Goal: Task Accomplishment & Management: Manage account settings

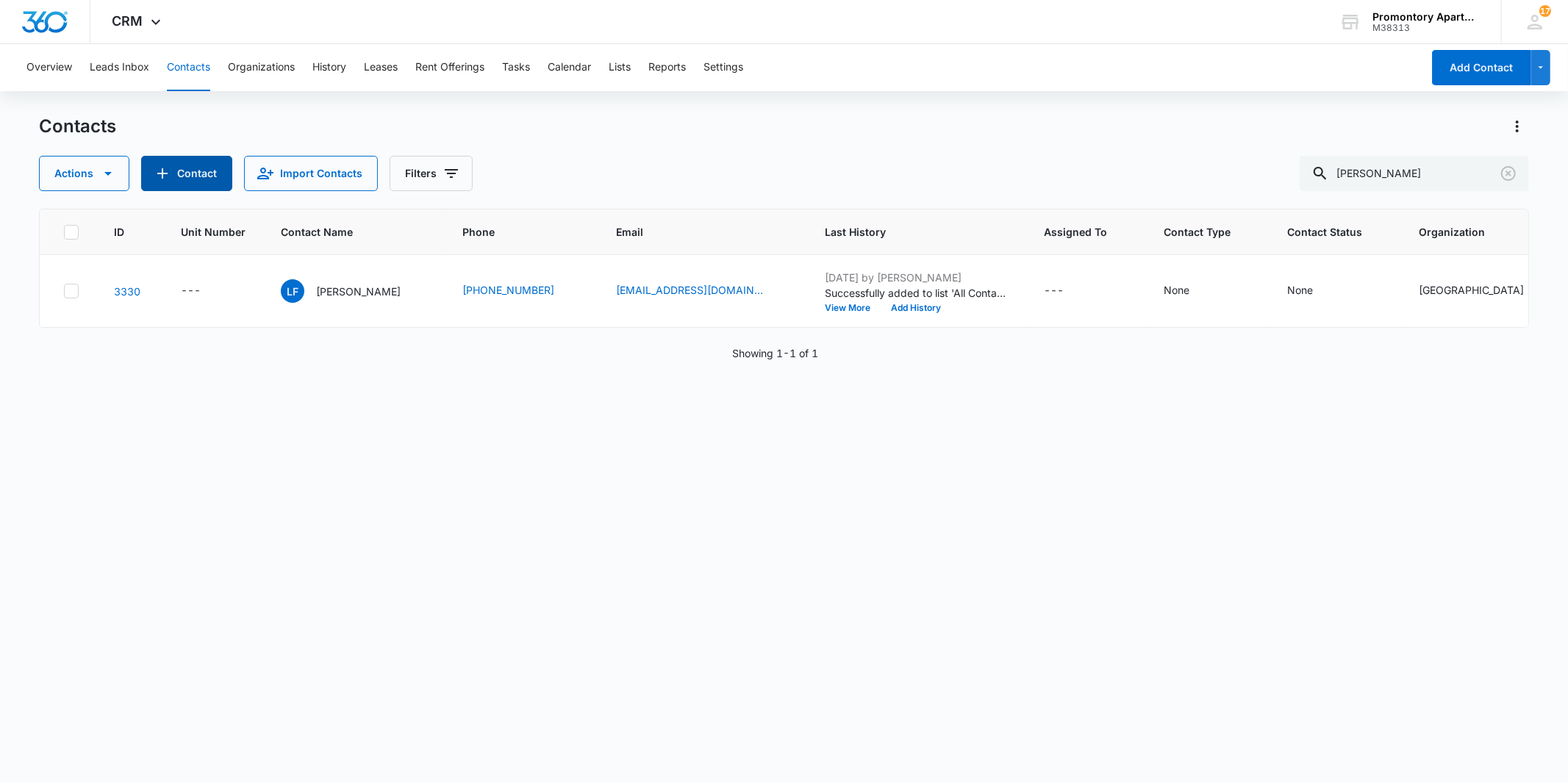
click at [194, 169] on button "Contact" at bounding box center [187, 173] width 91 height 36
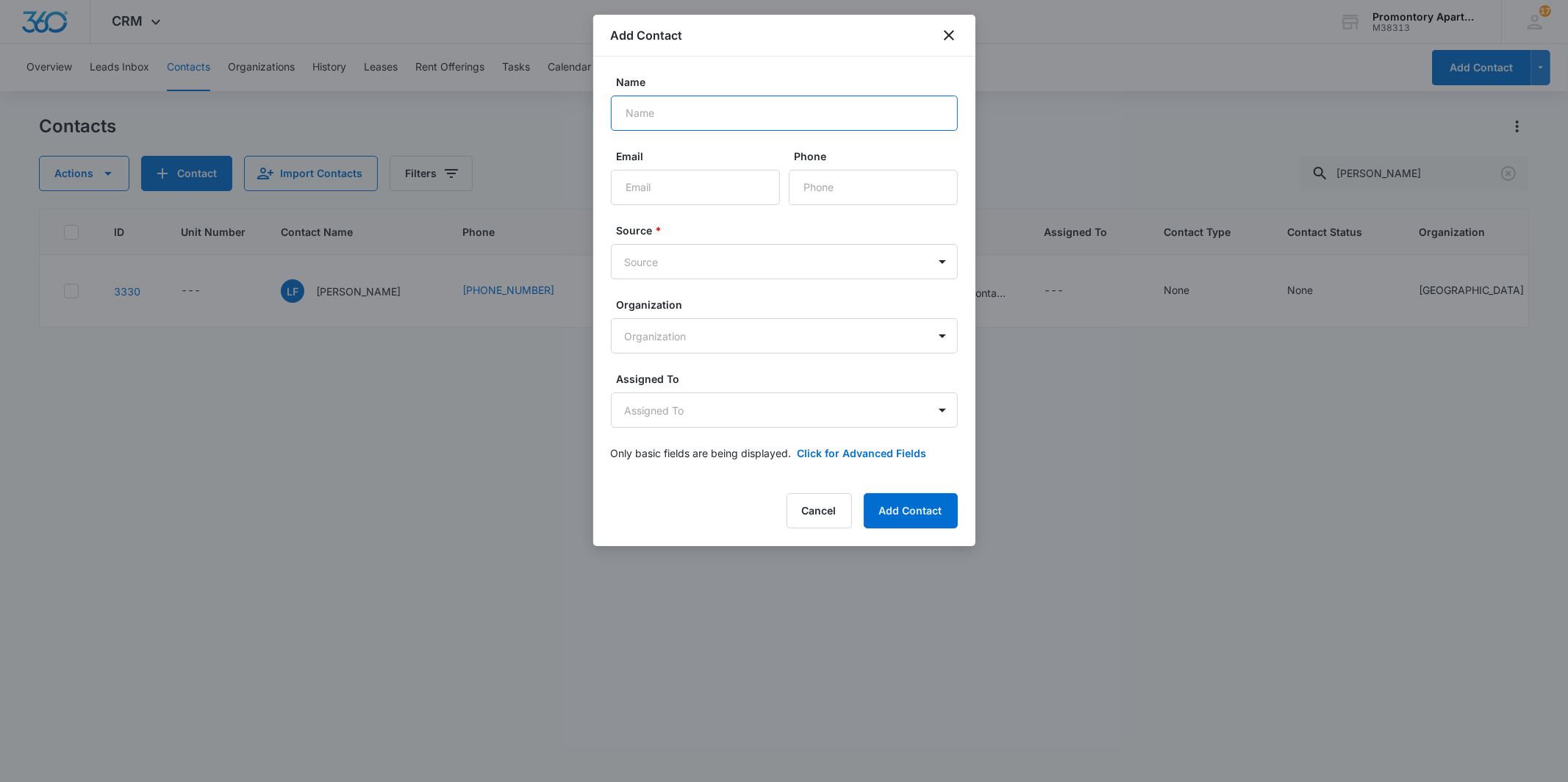
click at [670, 125] on input "Name" at bounding box center [784, 113] width 347 height 36
type input "[PERSON_NAME]"
click at [679, 186] on input "Email" at bounding box center [695, 187] width 169 height 36
type input "[EMAIL_ADDRESS][DOMAIN_NAME]"
type input "[PHONE_NUMBER]"
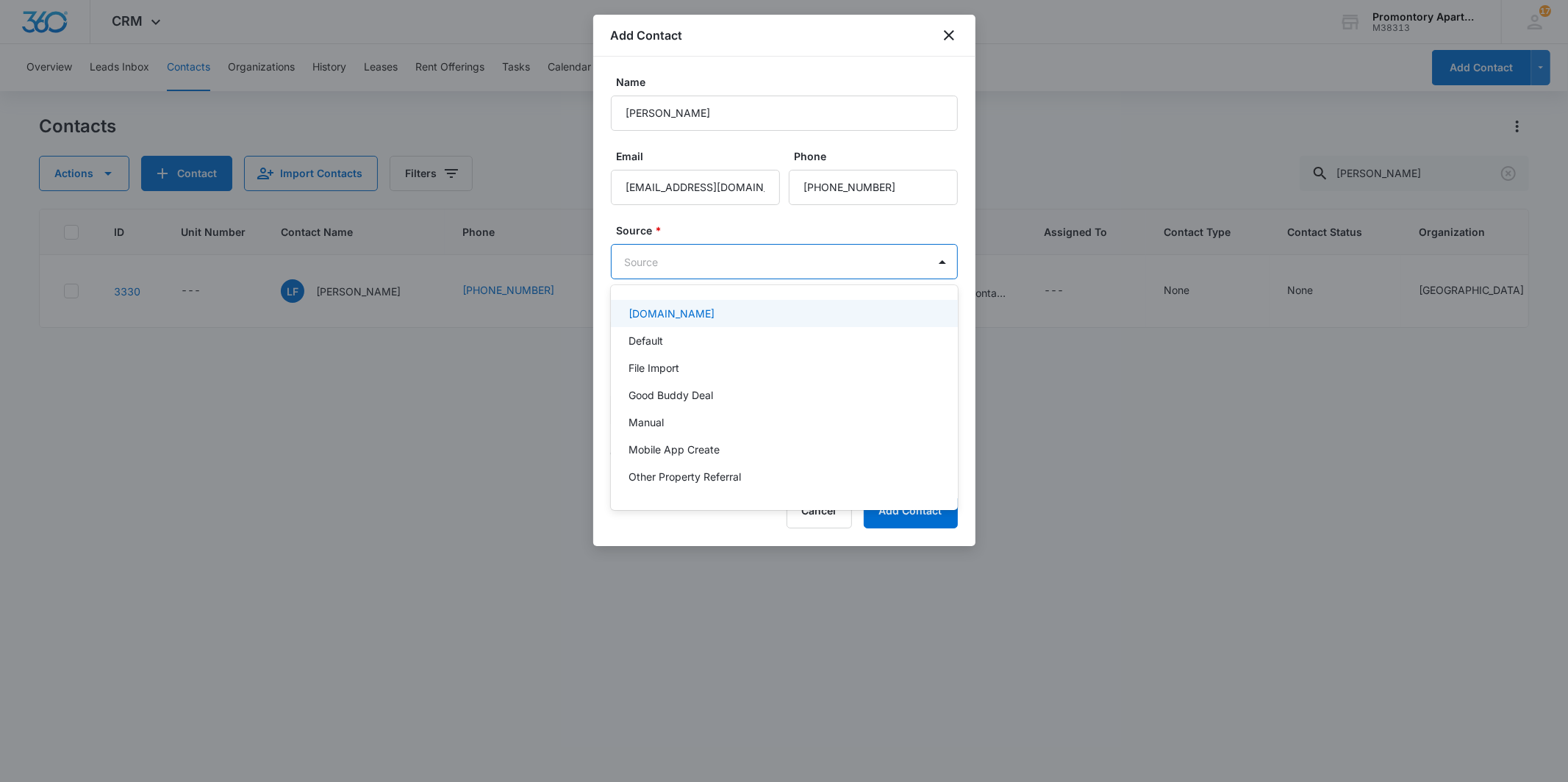
click at [685, 258] on body "CRM Apps Reputation Websites Forms CRM Email Social Content Files Brand Setting…" at bounding box center [784, 391] width 1568 height 782
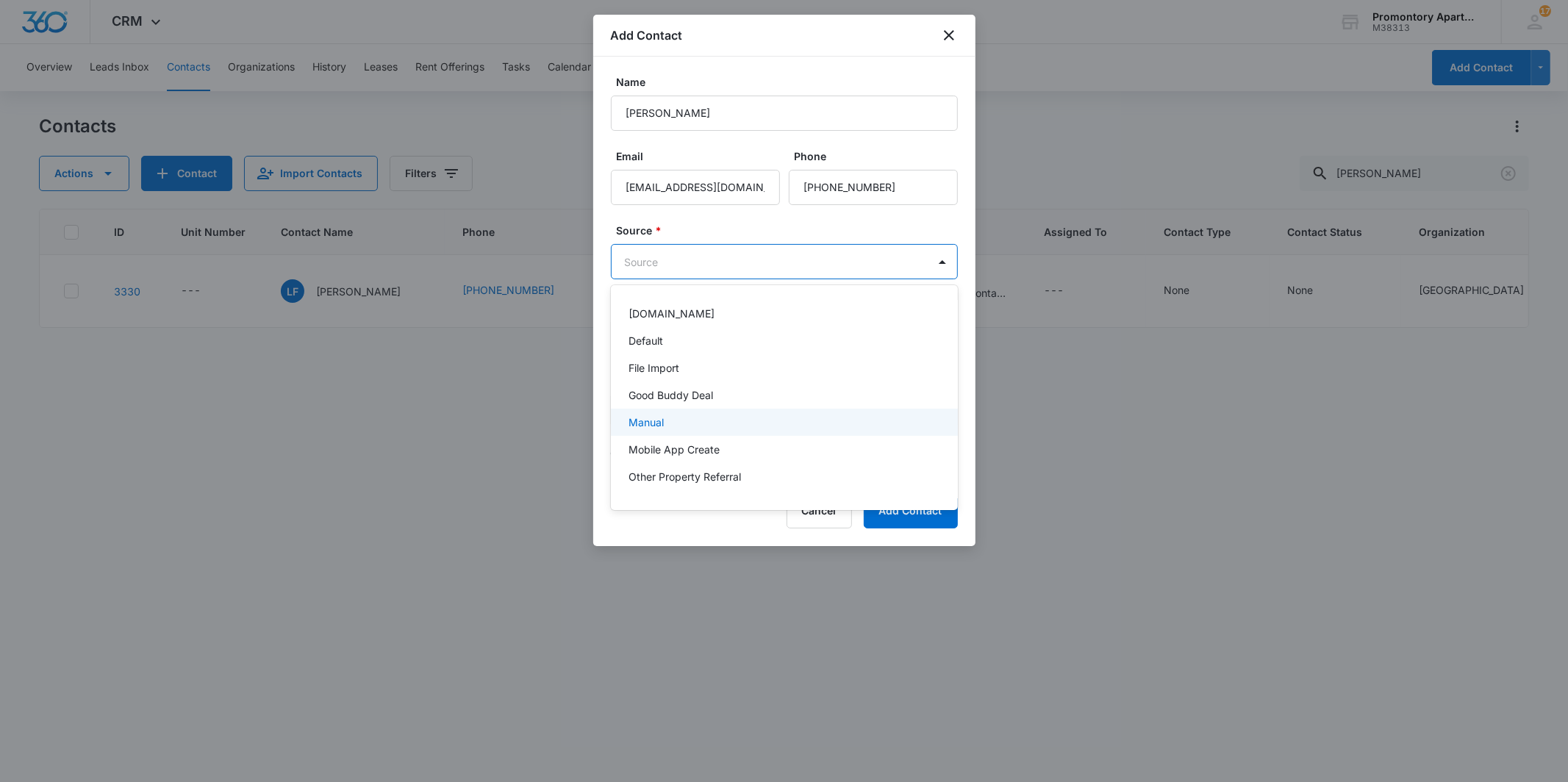
click at [659, 415] on p "Manual" at bounding box center [646, 422] width 36 height 16
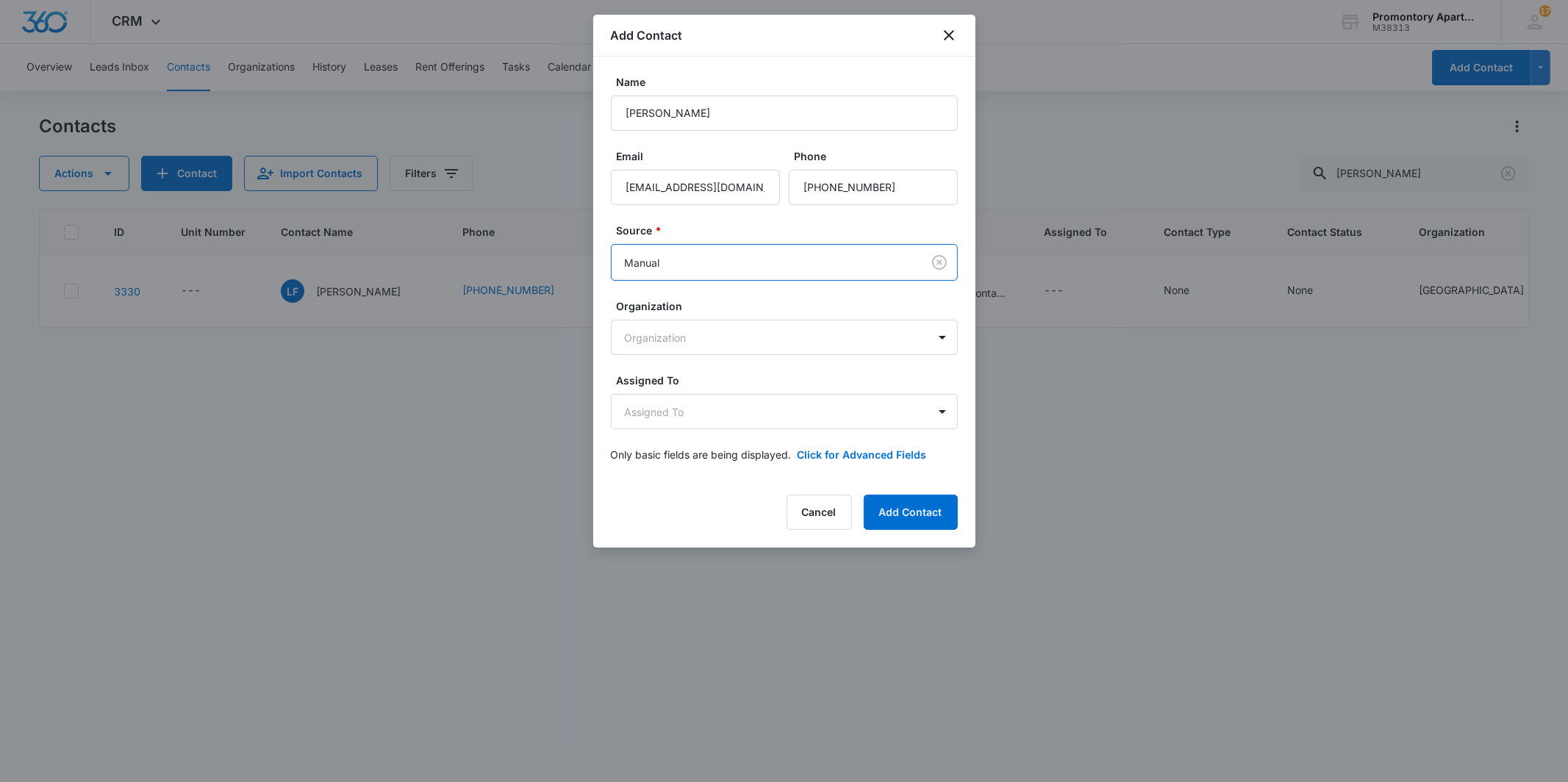
click at [882, 486] on div "Add Contact Name [PERSON_NAME] Email [EMAIL_ADDRESS][DOMAIN_NAME] Phone Source …" at bounding box center [784, 281] width 382 height 533
click at [888, 505] on button "Add Contact" at bounding box center [911, 512] width 94 height 36
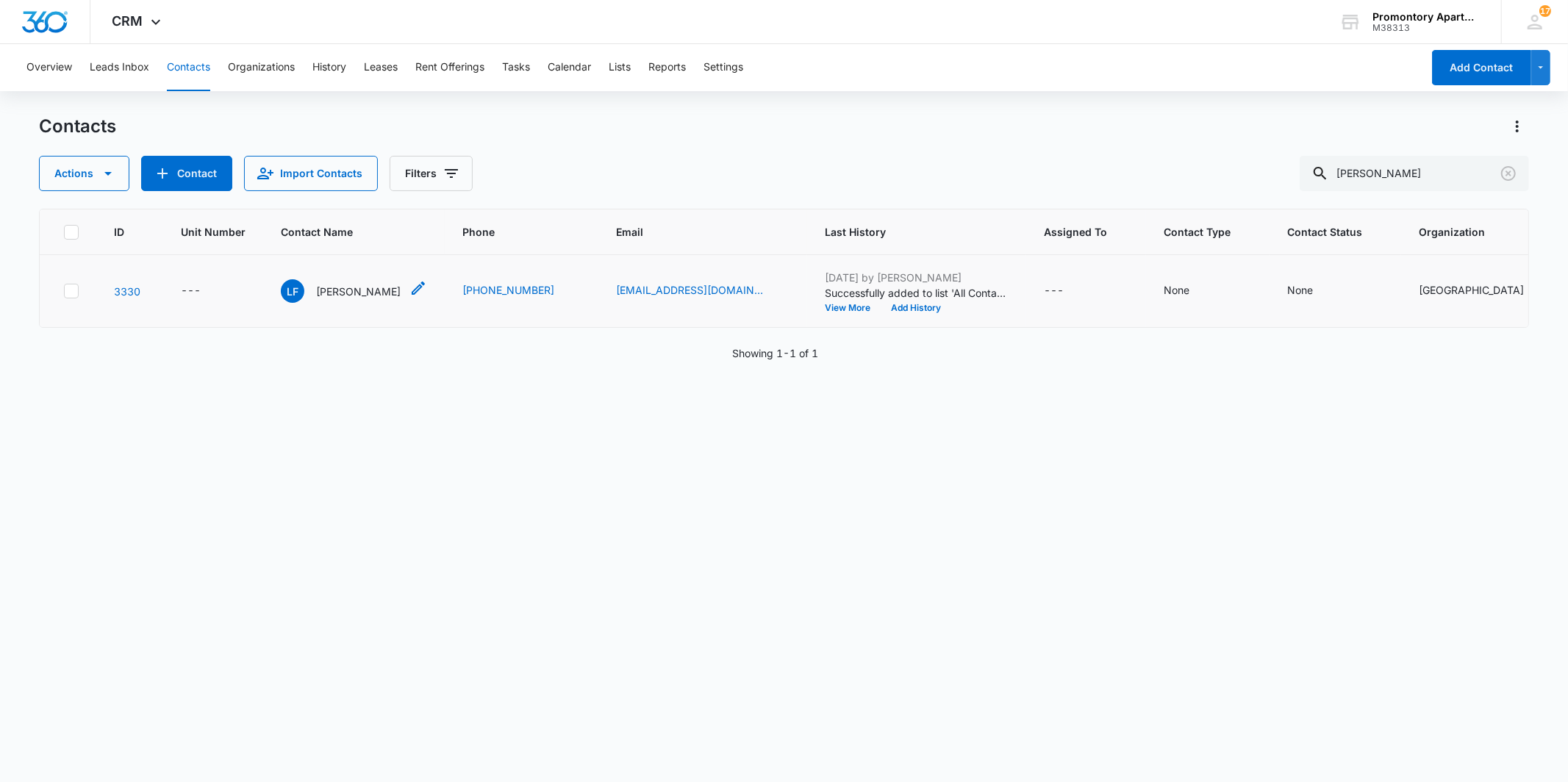
click at [331, 296] on p "[PERSON_NAME]" at bounding box center [358, 291] width 84 height 16
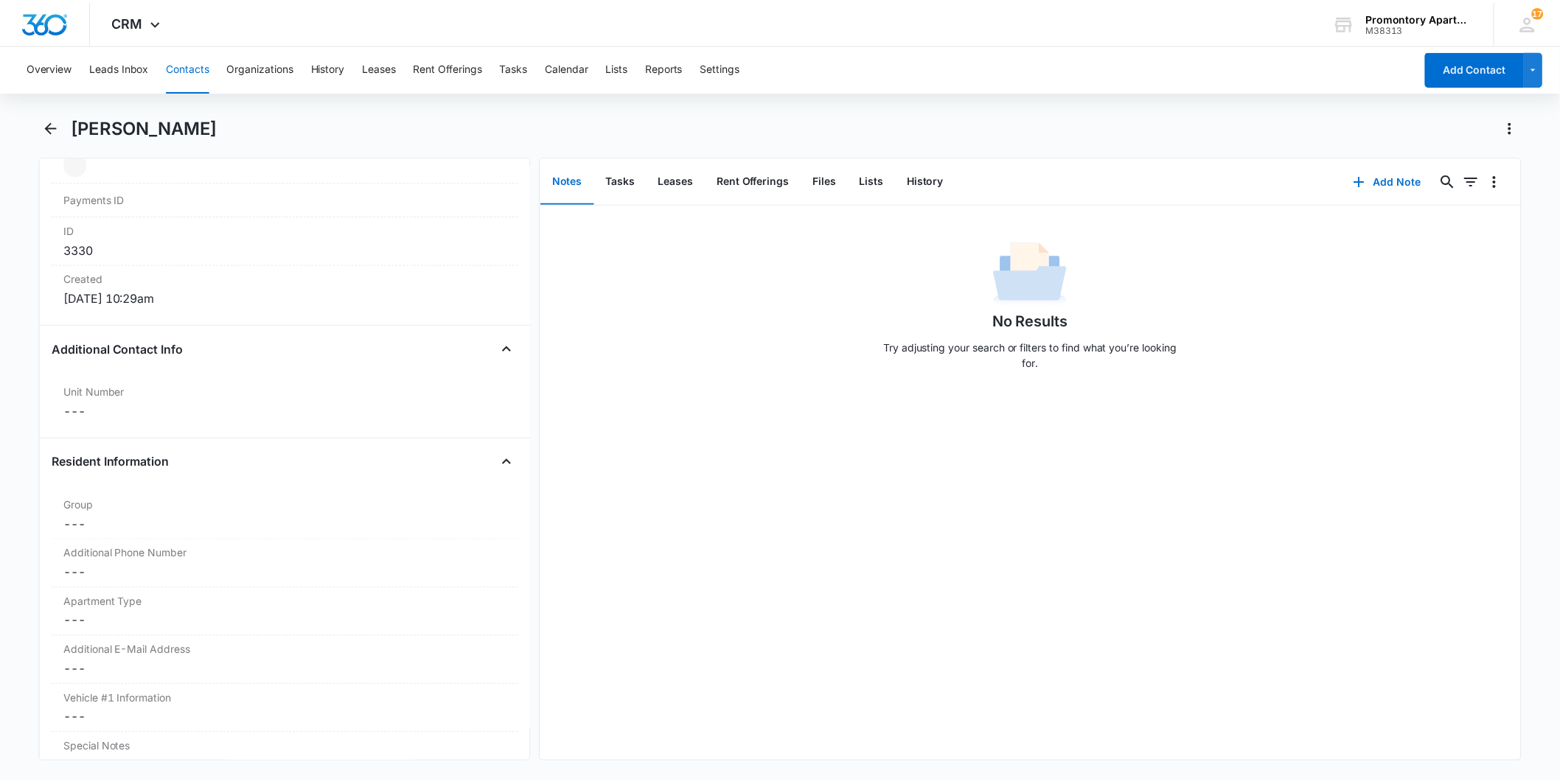
scroll to position [983, 0]
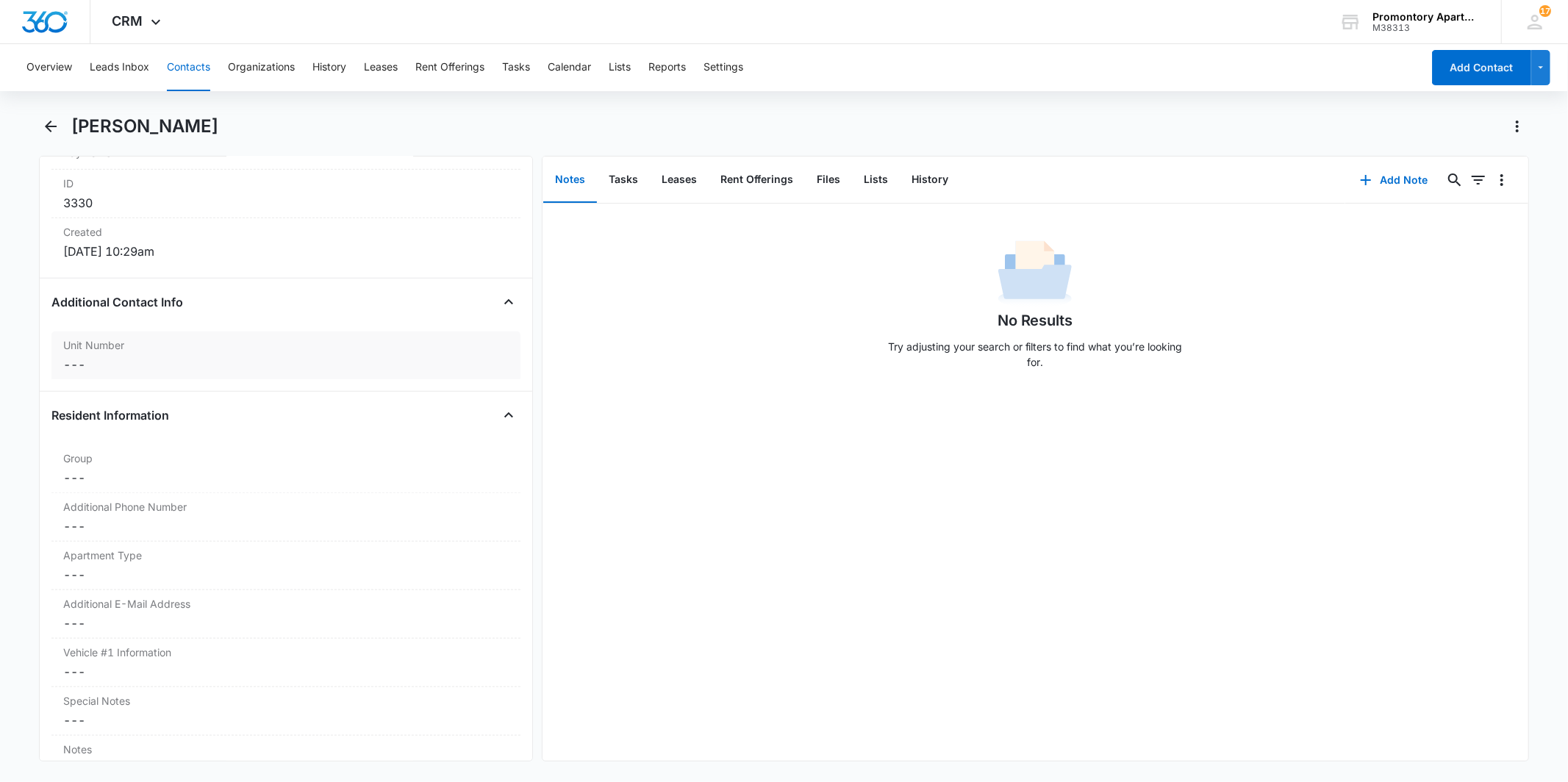
click at [111, 353] on label "Unit Number" at bounding box center [286, 345] width 445 height 16
type input "543-N101"
click at [449, 429] on button "Save Changes" at bounding box center [469, 419] width 83 height 28
click at [51, 127] on icon "Back" at bounding box center [50, 126] width 17 height 17
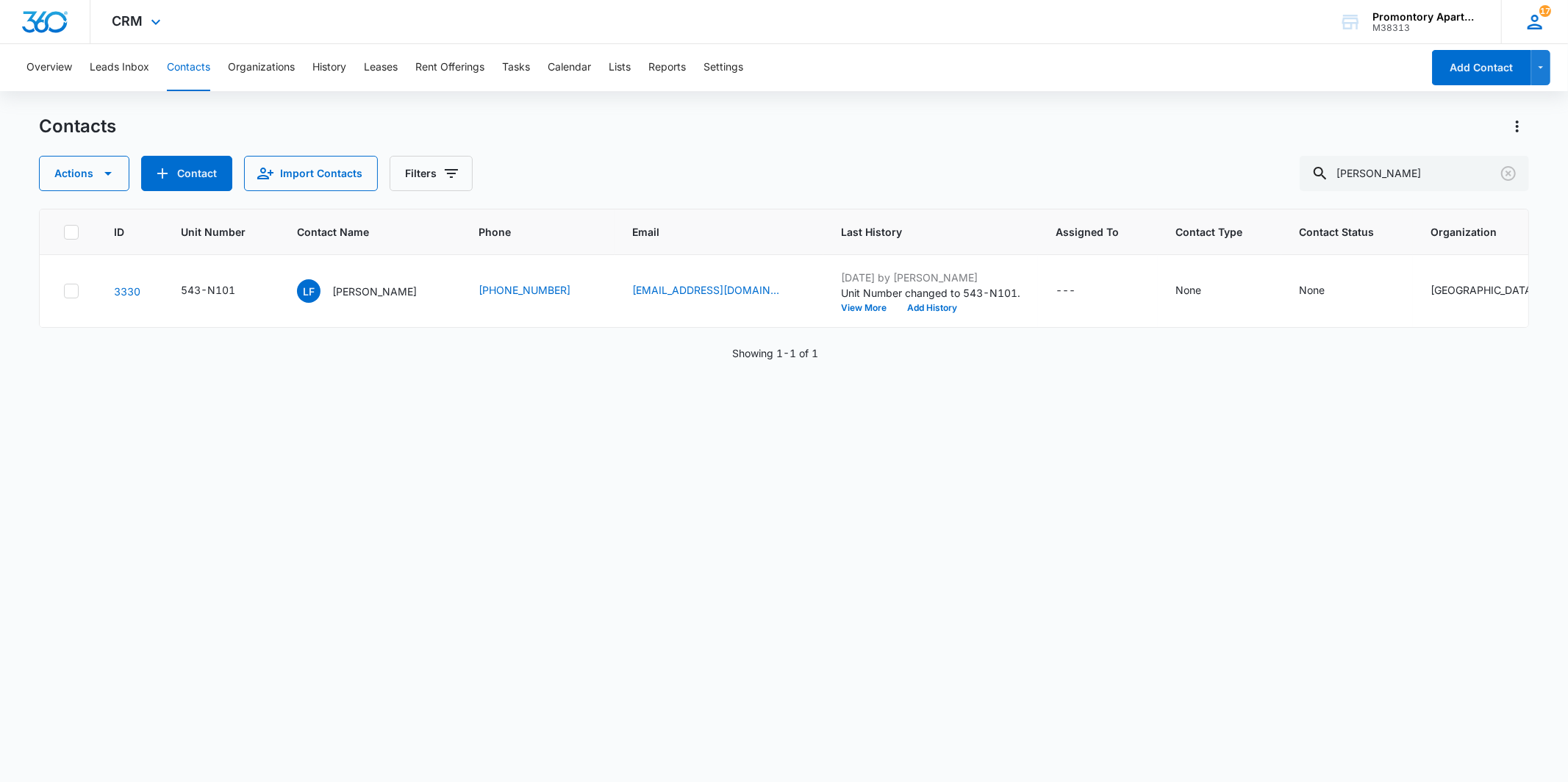
click at [1542, 8] on span "17" at bounding box center [1545, 11] width 12 height 12
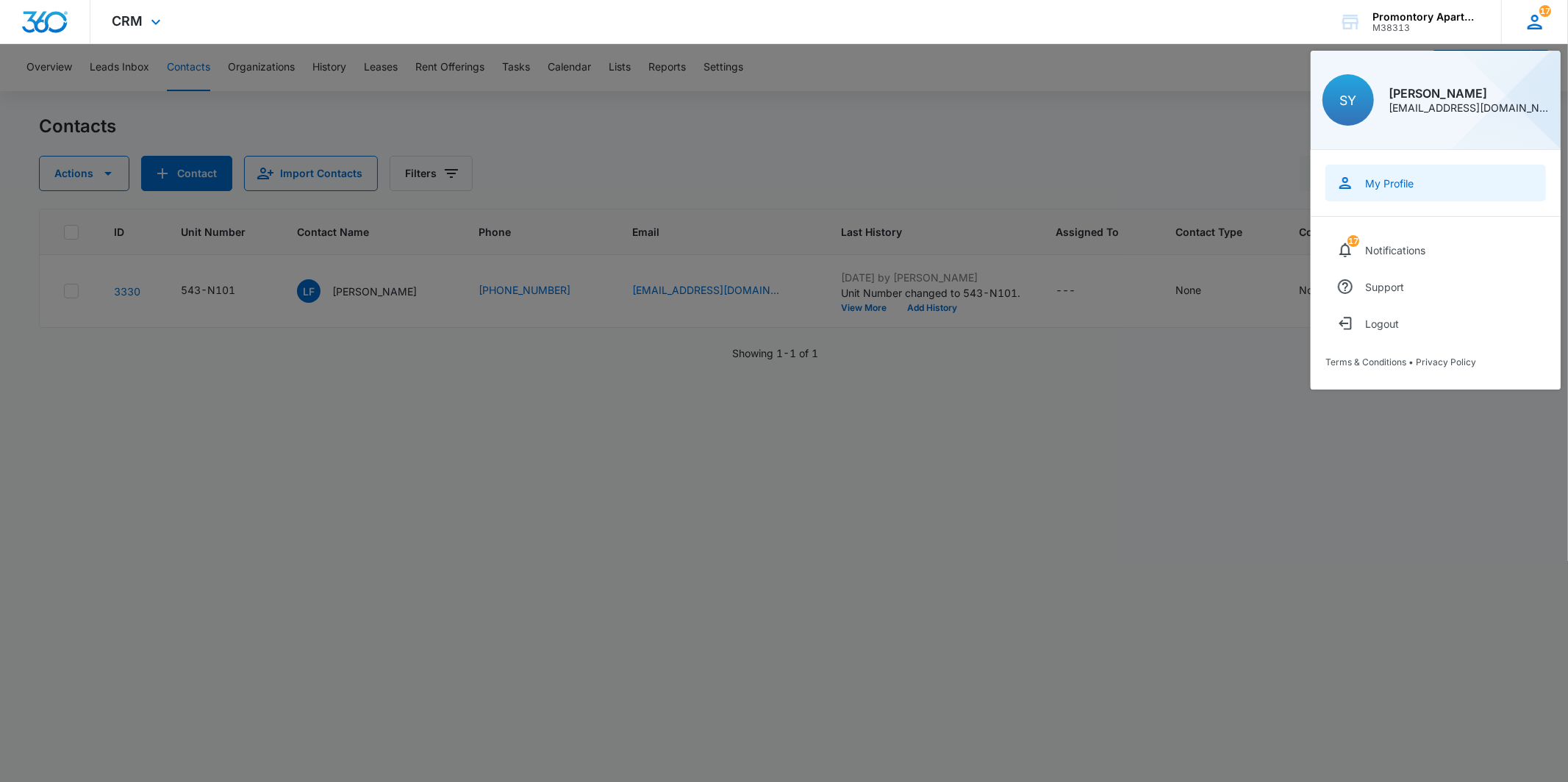
click at [1405, 188] on div "My Profile" at bounding box center [1389, 183] width 49 height 12
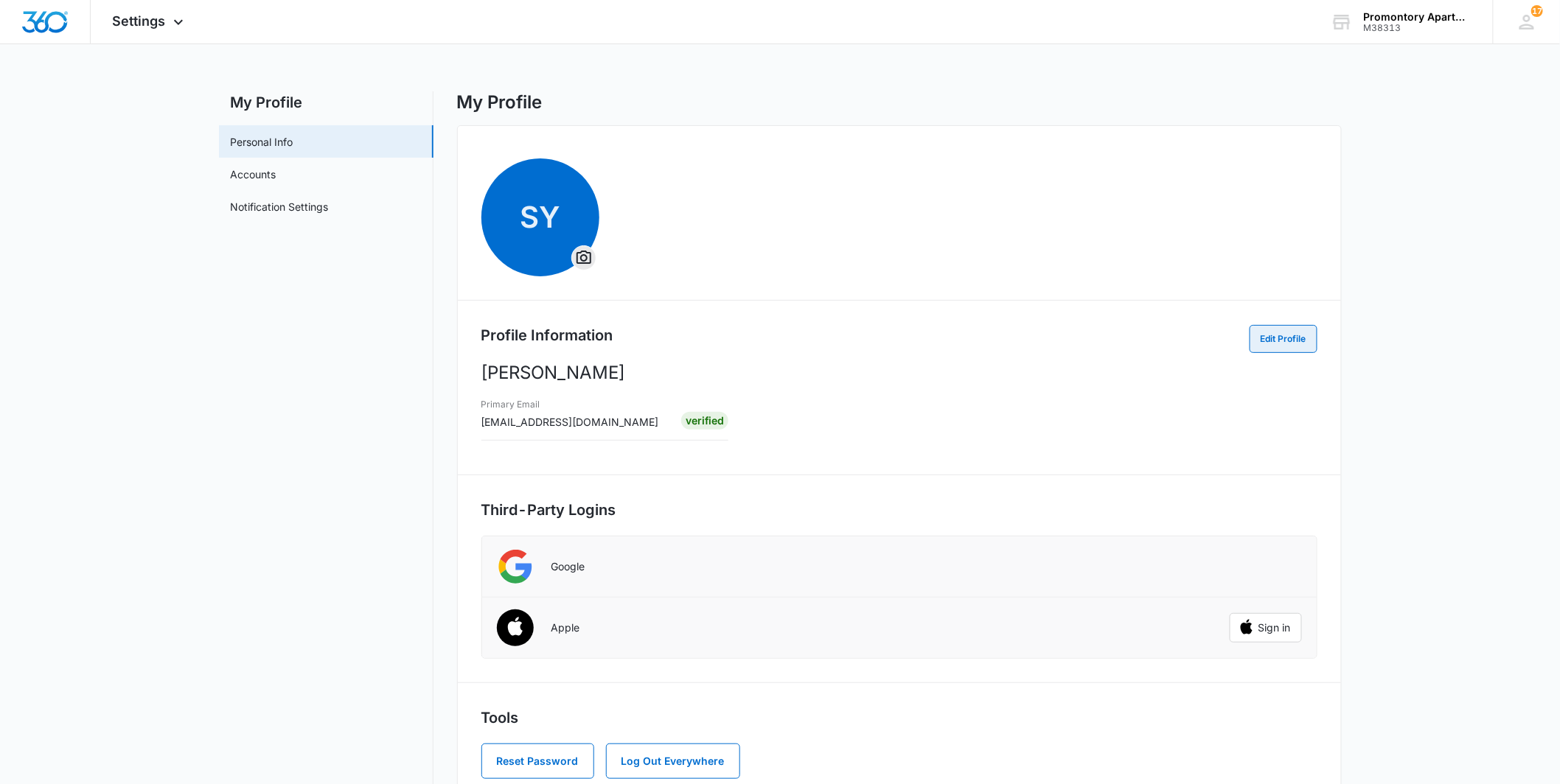
click at [1274, 334] on button "Edit Profile" at bounding box center [1283, 339] width 68 height 28
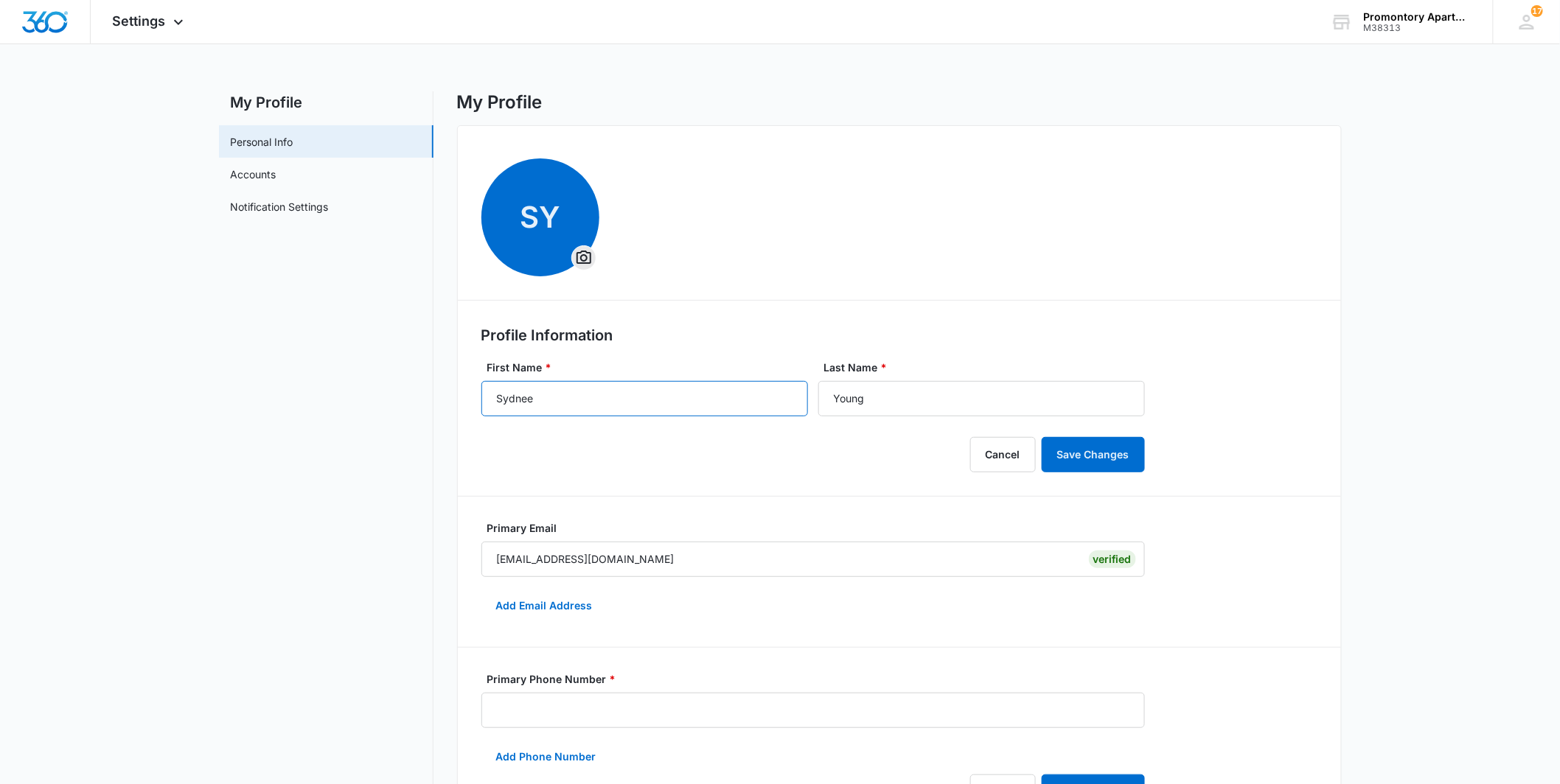
drag, startPoint x: 660, startPoint y: 397, endPoint x: 476, endPoint y: 416, distance: 185.0
click at [476, 416] on div "SY Profile Information First Name * [PERSON_NAME] Last Name * [PERSON_NAME] Can…" at bounding box center [899, 643] width 884 height 1037
type input "c"
type input "[PERSON_NAME]"
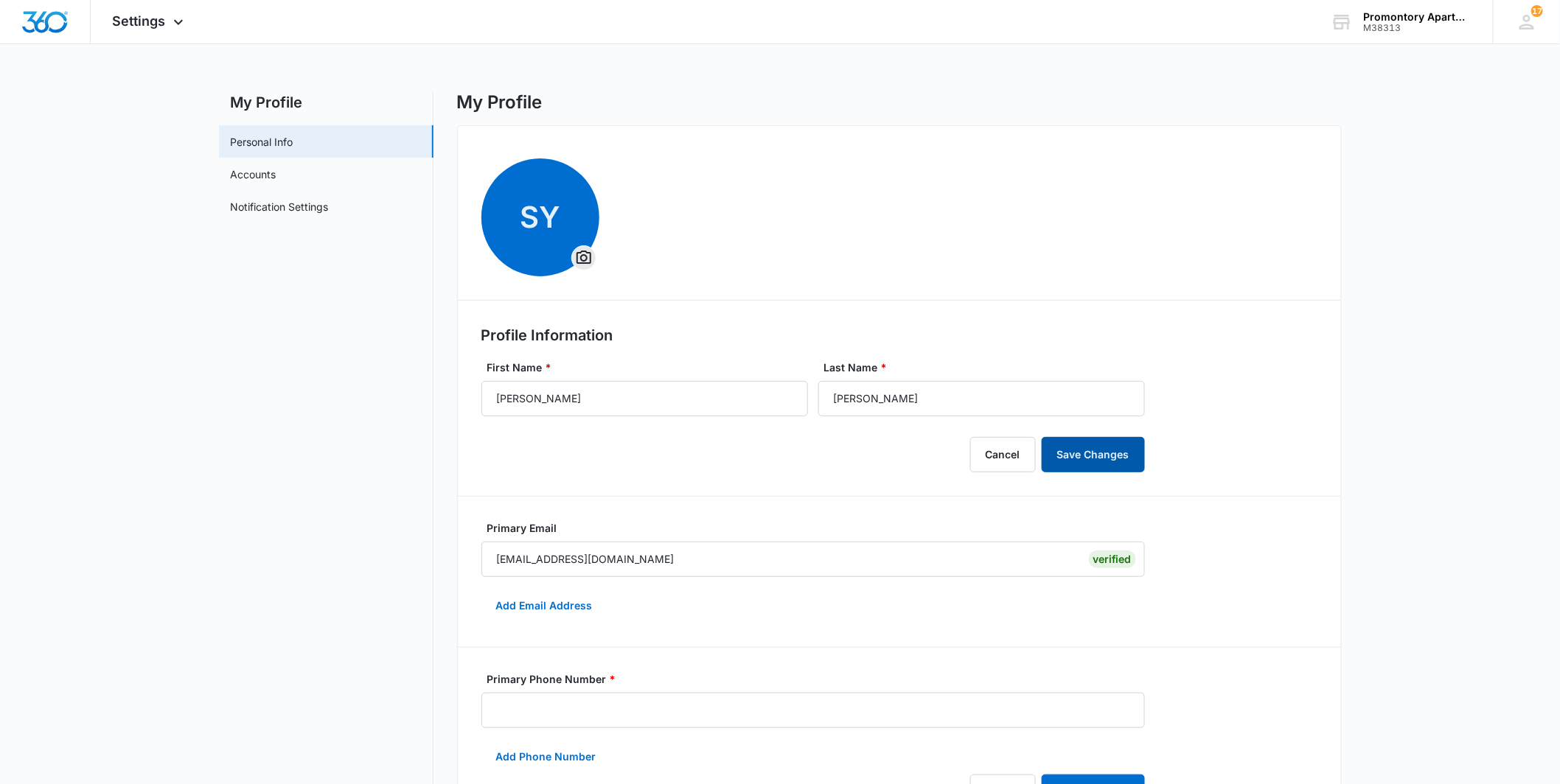
click at [1064, 444] on button "Save Changes" at bounding box center [1093, 455] width 104 height 36
click at [159, 25] on span "Settings" at bounding box center [139, 21] width 53 height 16
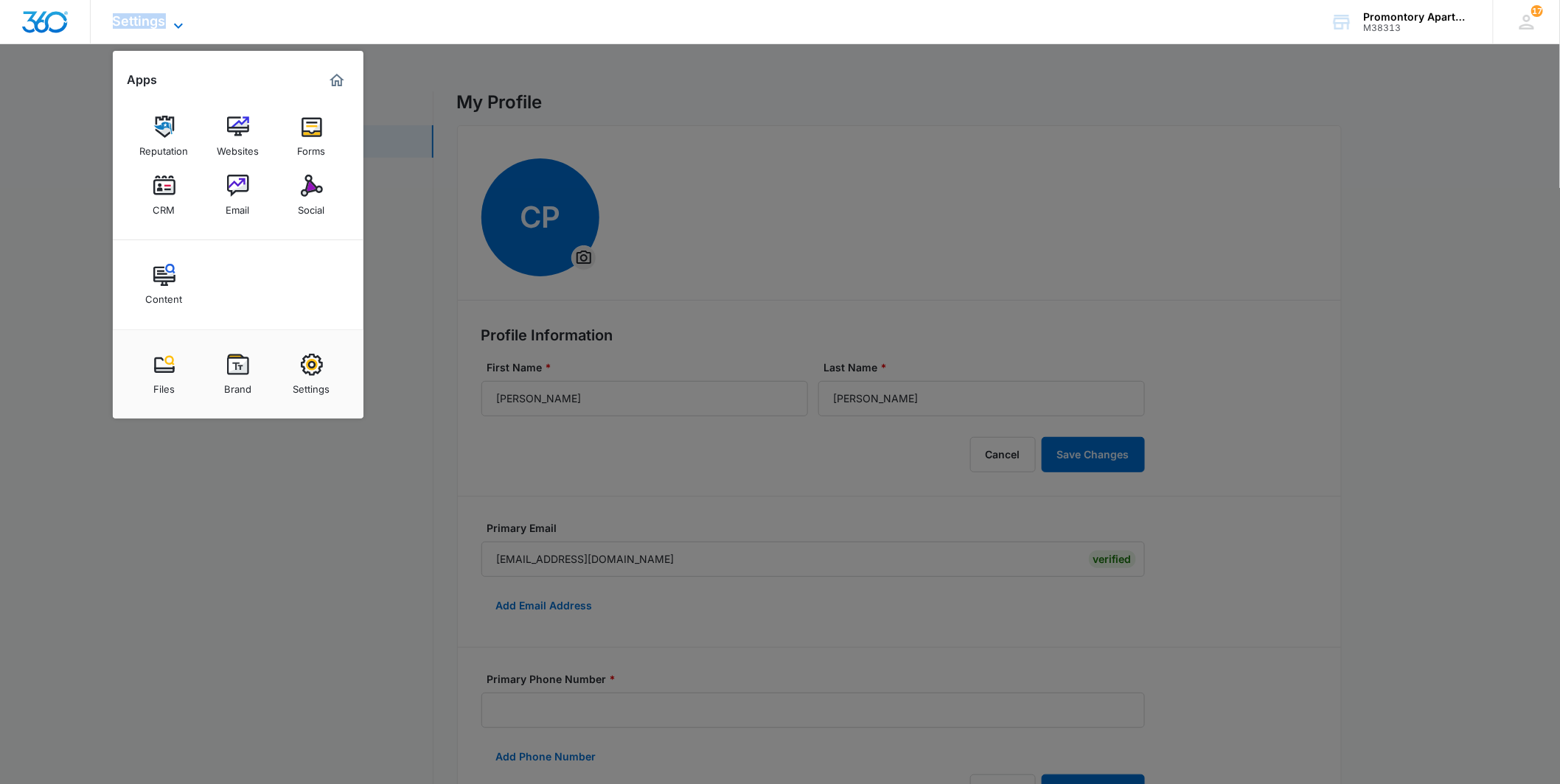
click at [159, 25] on span "Settings" at bounding box center [139, 21] width 53 height 16
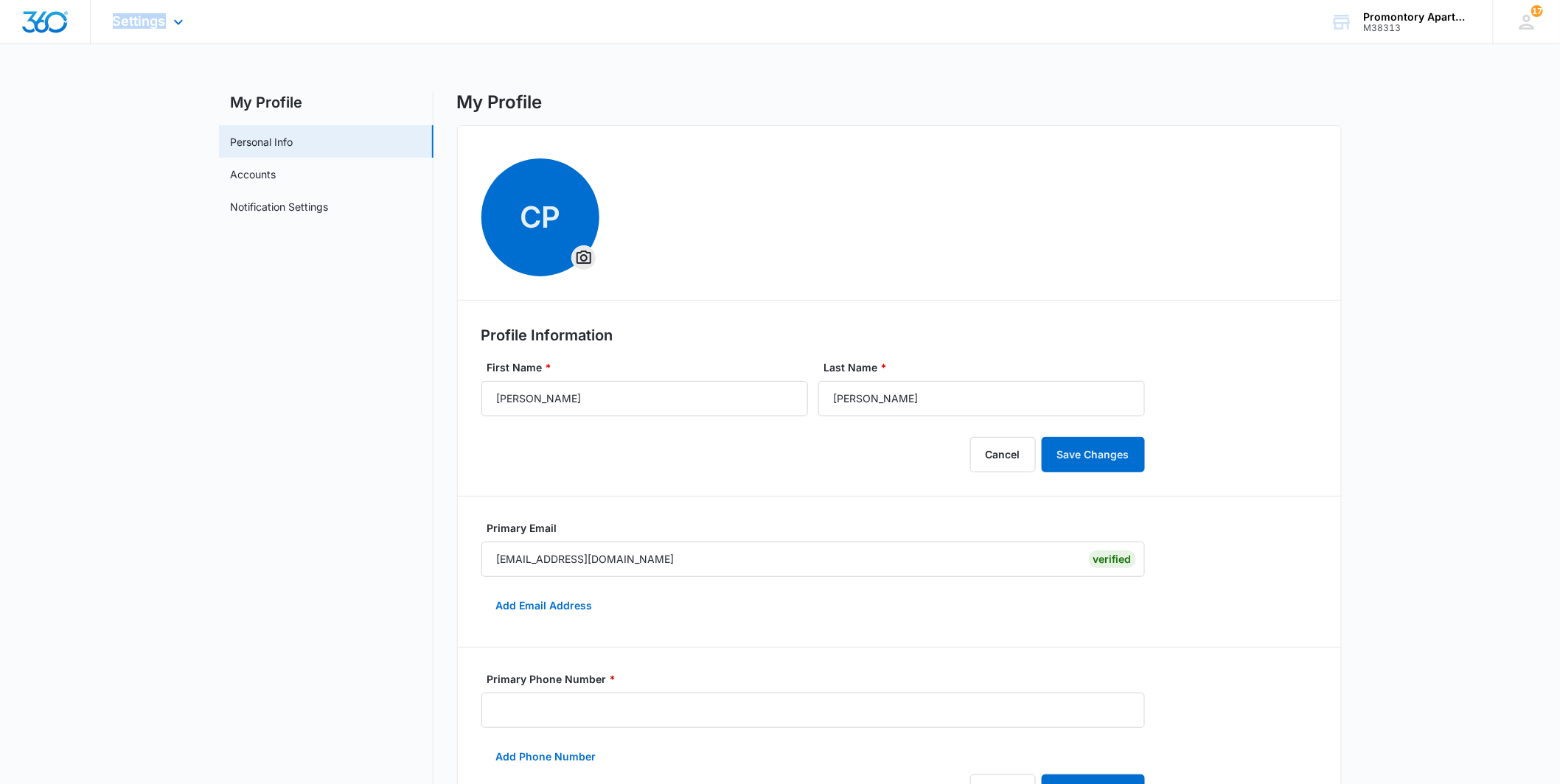
drag, startPoint x: 159, startPoint y: 25, endPoint x: 66, endPoint y: 26, distance: 93.0
click at [66, 26] on img "Dashboard" at bounding box center [45, 22] width 47 height 22
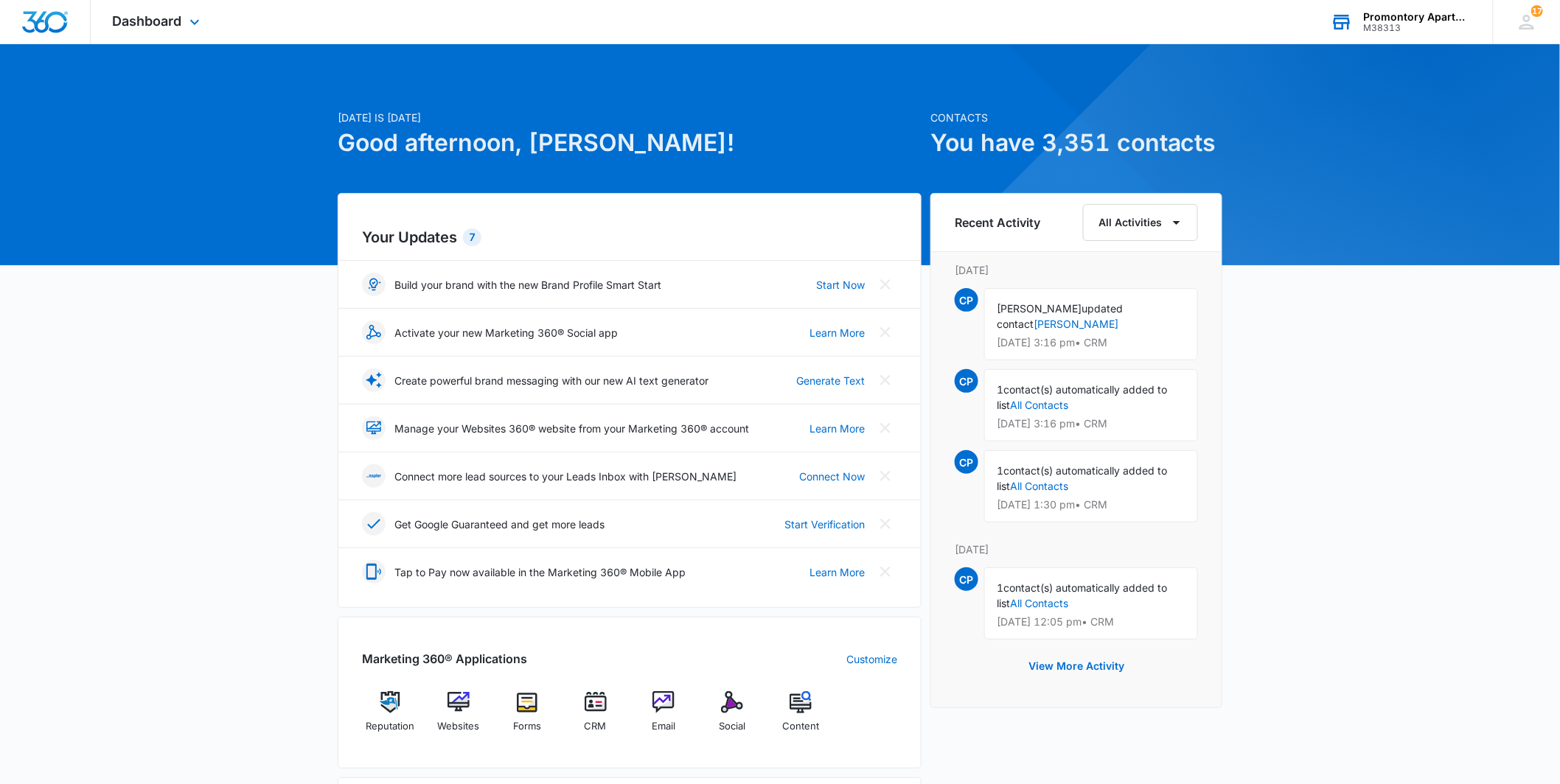
click at [1362, 25] on div "Promontory Apartments M38313 Your Accounts View All" at bounding box center [1400, 22] width 185 height 44
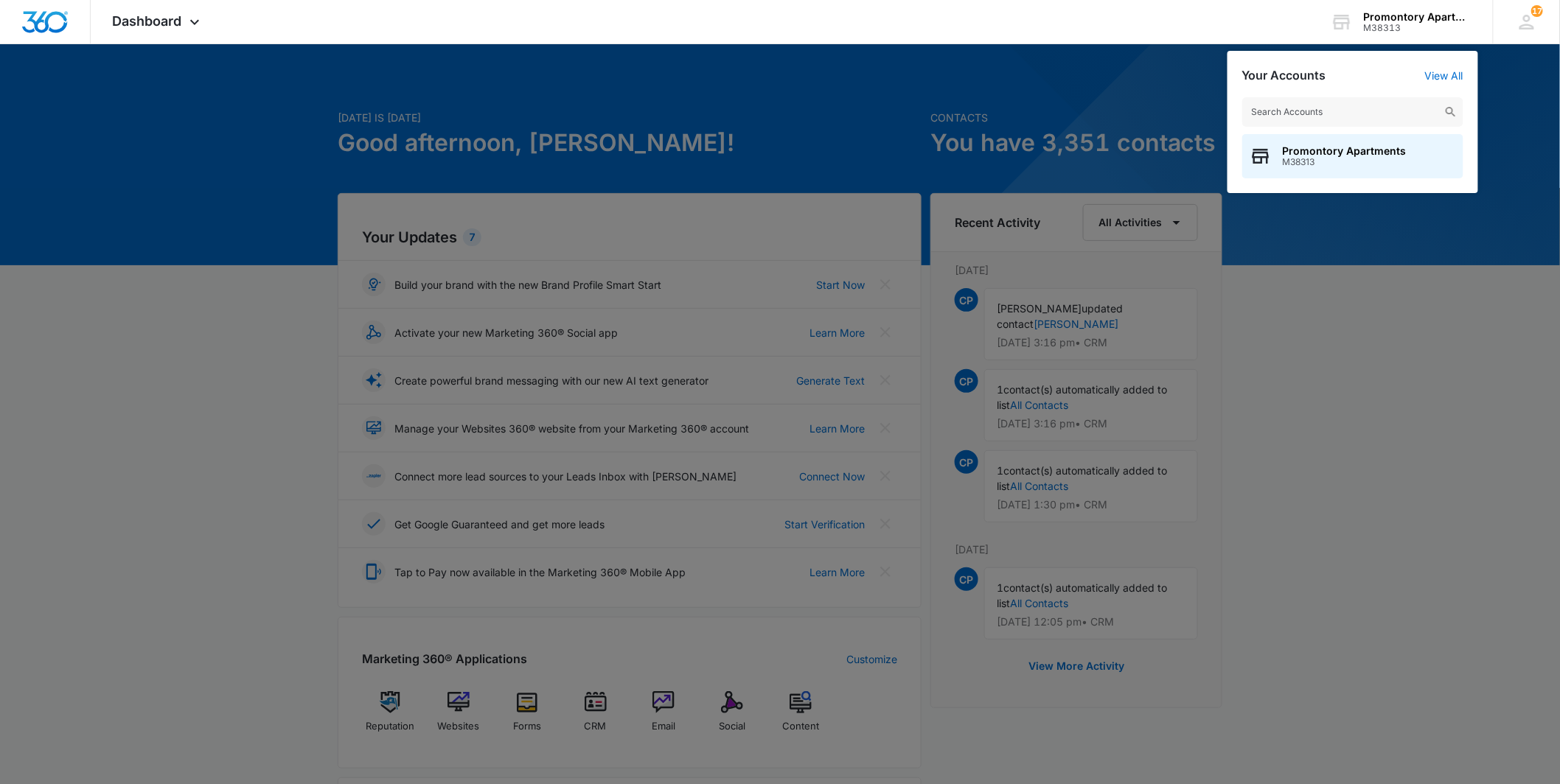
click at [1075, 66] on div at bounding box center [780, 392] width 1560 height 784
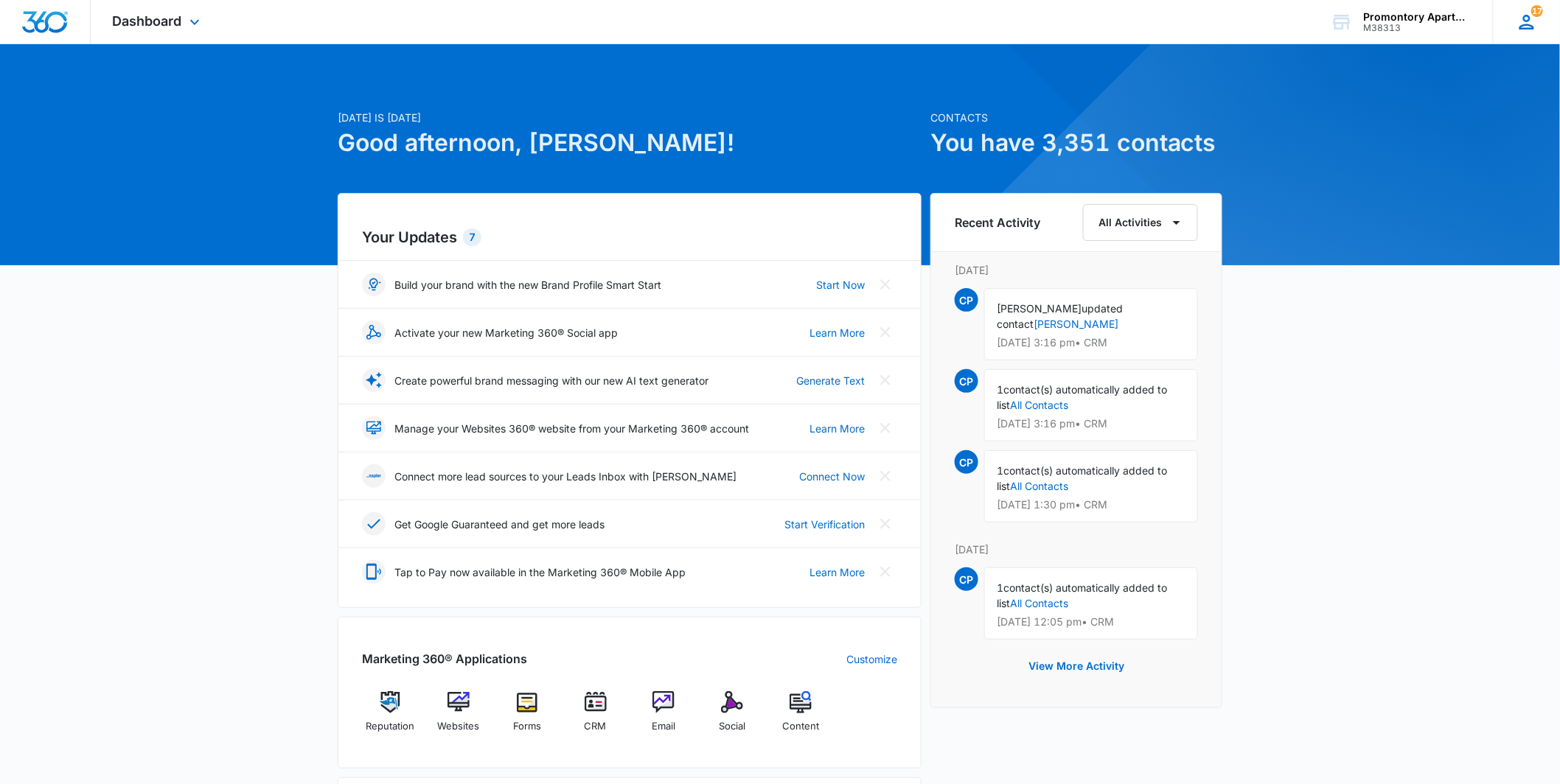
click at [1511, 31] on div "17 CP [PERSON_NAME] [EMAIL_ADDRESS][DOMAIN_NAME] My Profile 17 Notifications Su…" at bounding box center [1526, 22] width 67 height 44
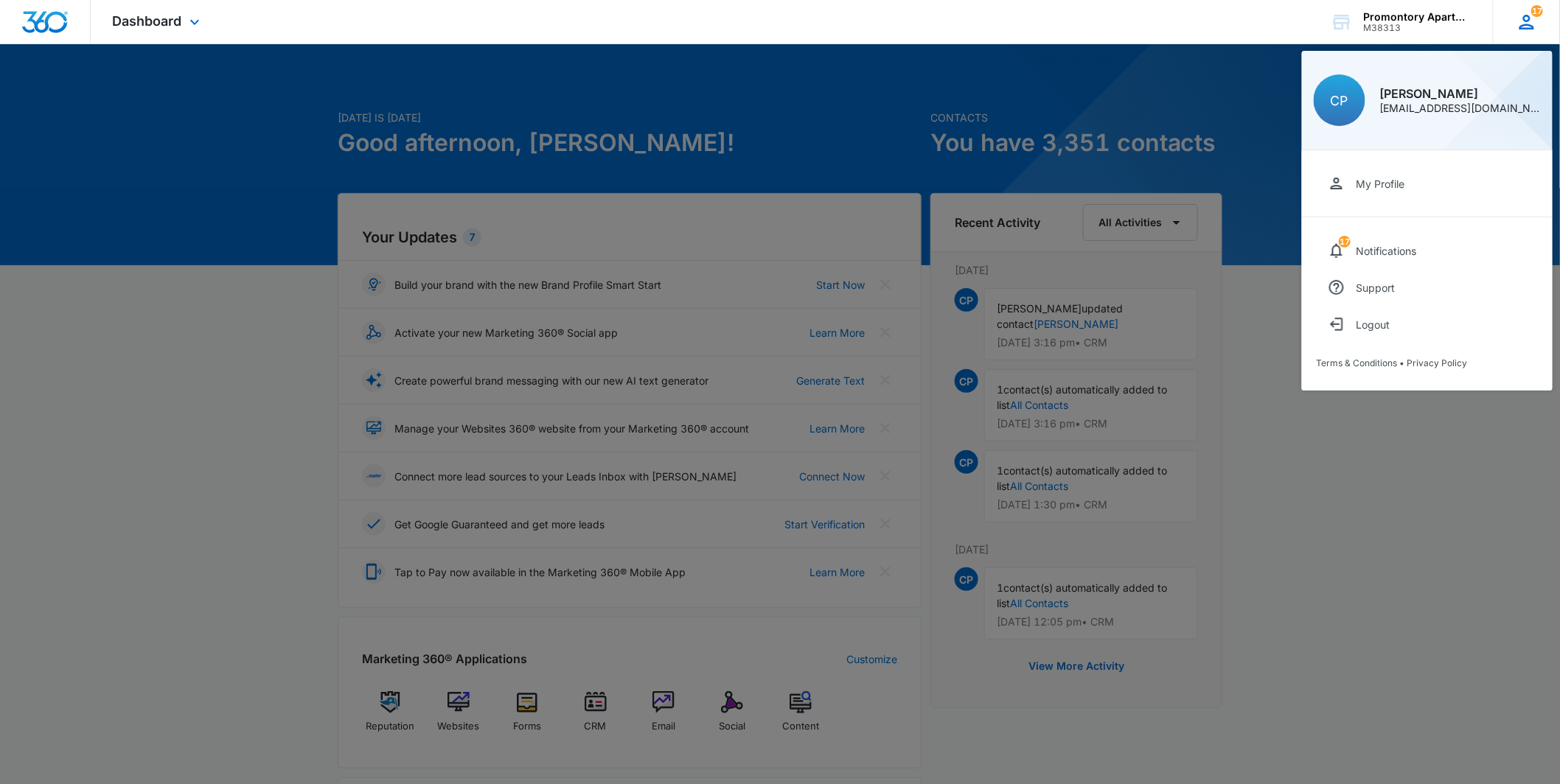
click at [1403, 224] on div "My Profile 17 Notifications Support Logout Terms & Conditions • Privacy Policy" at bounding box center [1427, 271] width 251 height 240
click at [1394, 238] on link "17 Notifications" at bounding box center [1427, 250] width 221 height 37
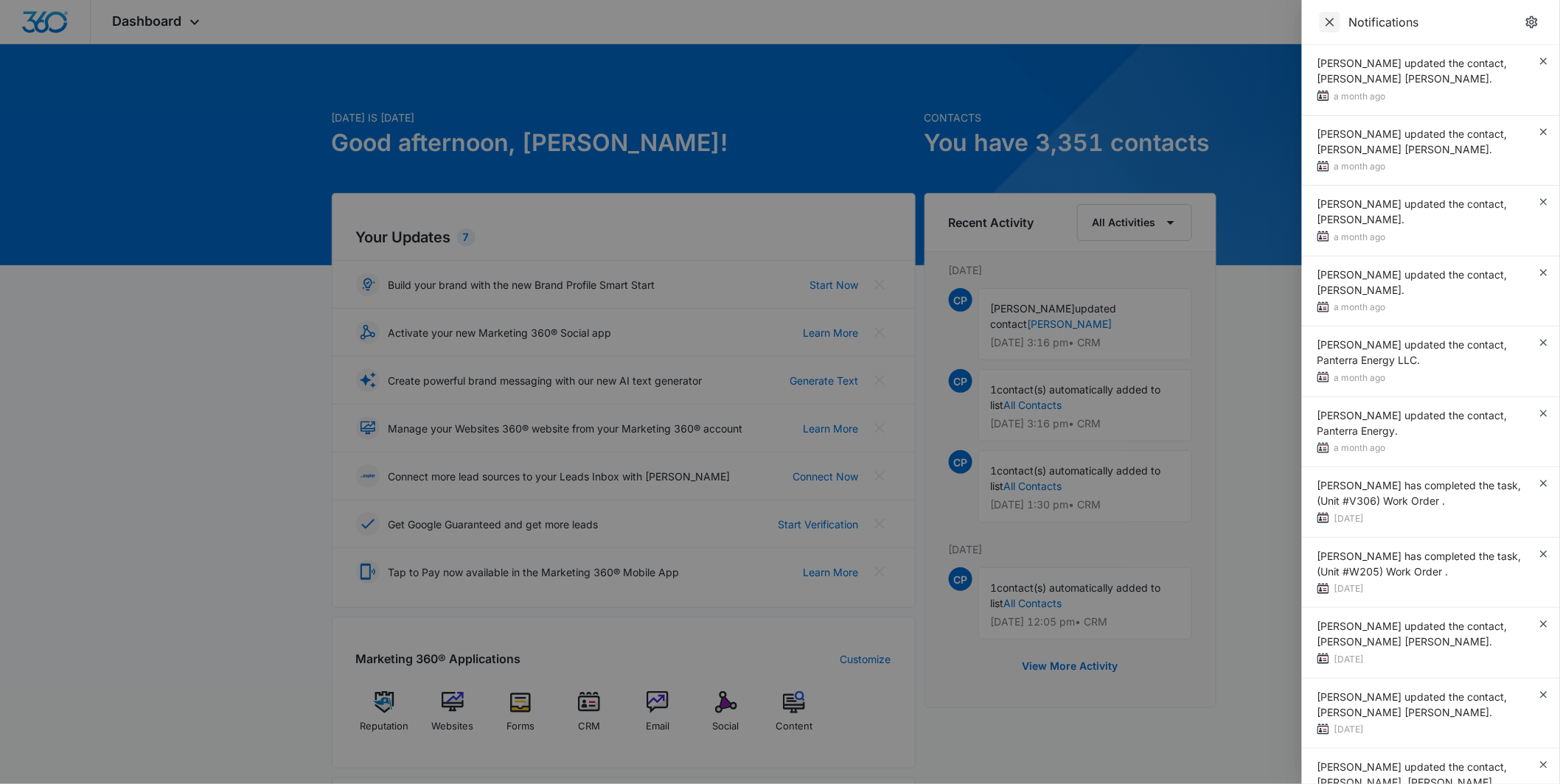
click at [1337, 21] on icon "Close" at bounding box center [1330, 22] width 15 height 15
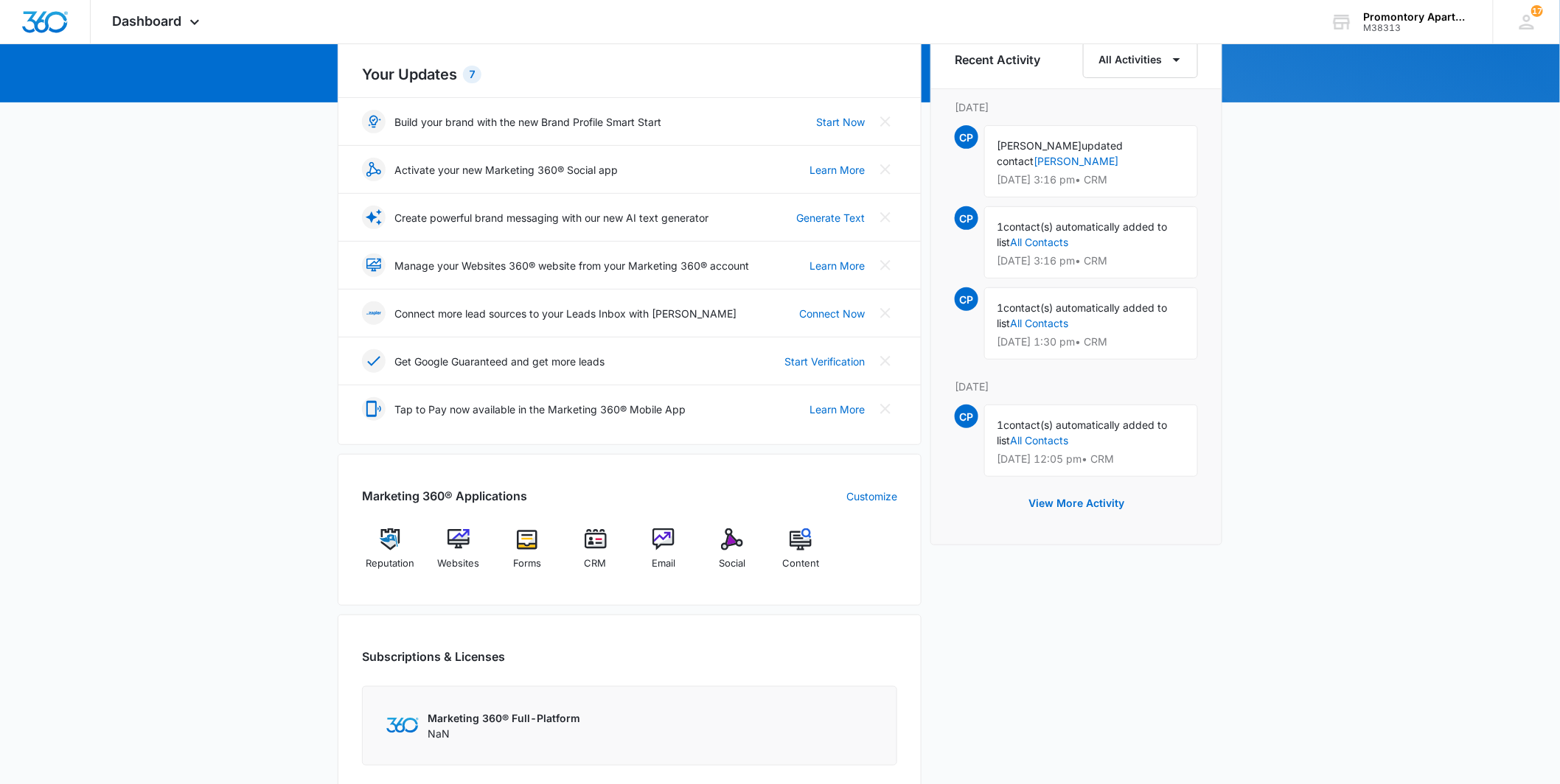
scroll to position [164, 0]
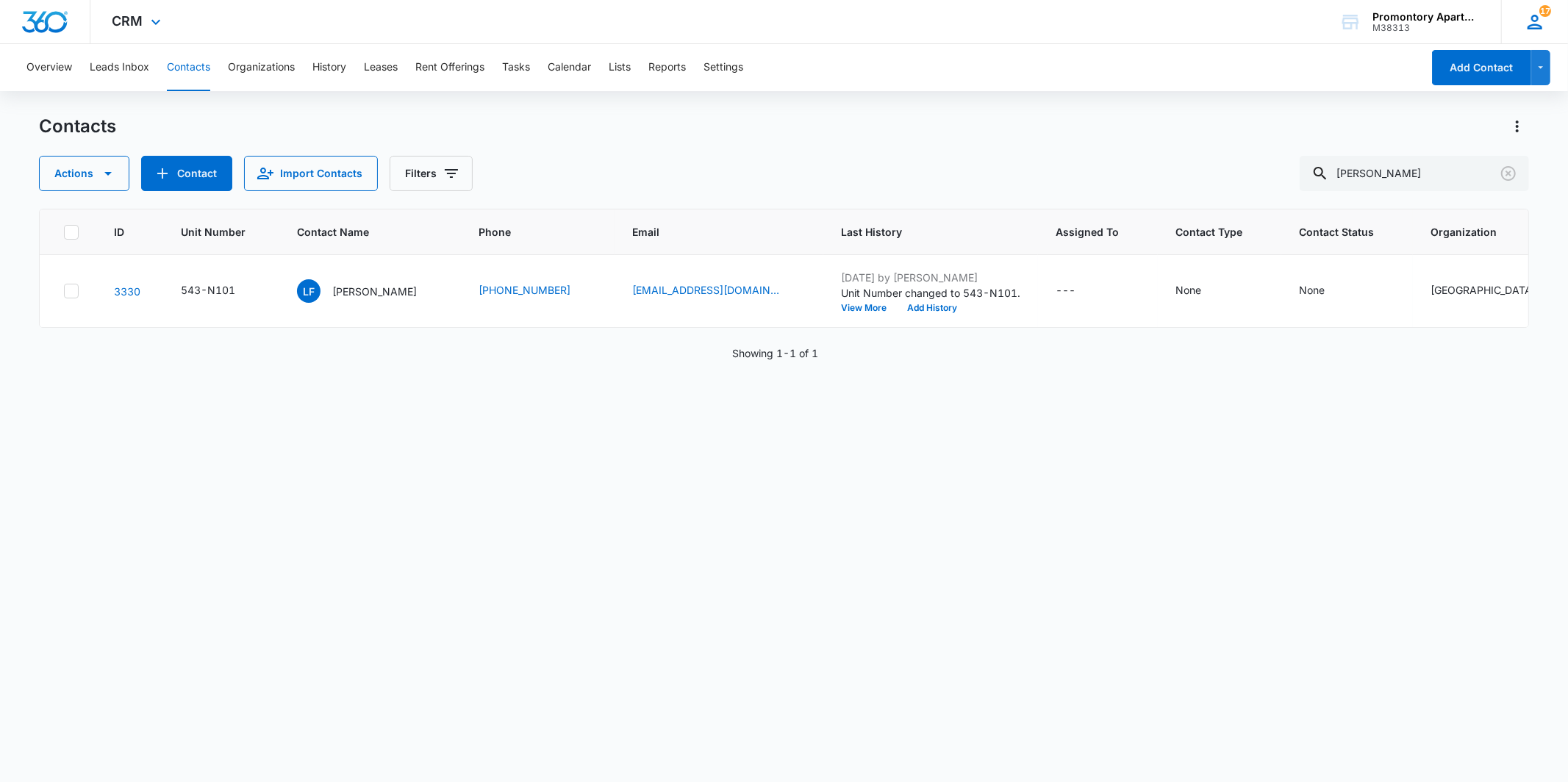
click at [1541, 40] on div "17 CP [PERSON_NAME] [EMAIL_ADDRESS][DOMAIN_NAME] My Profile 17 Notifications Su…" at bounding box center [1534, 21] width 67 height 44
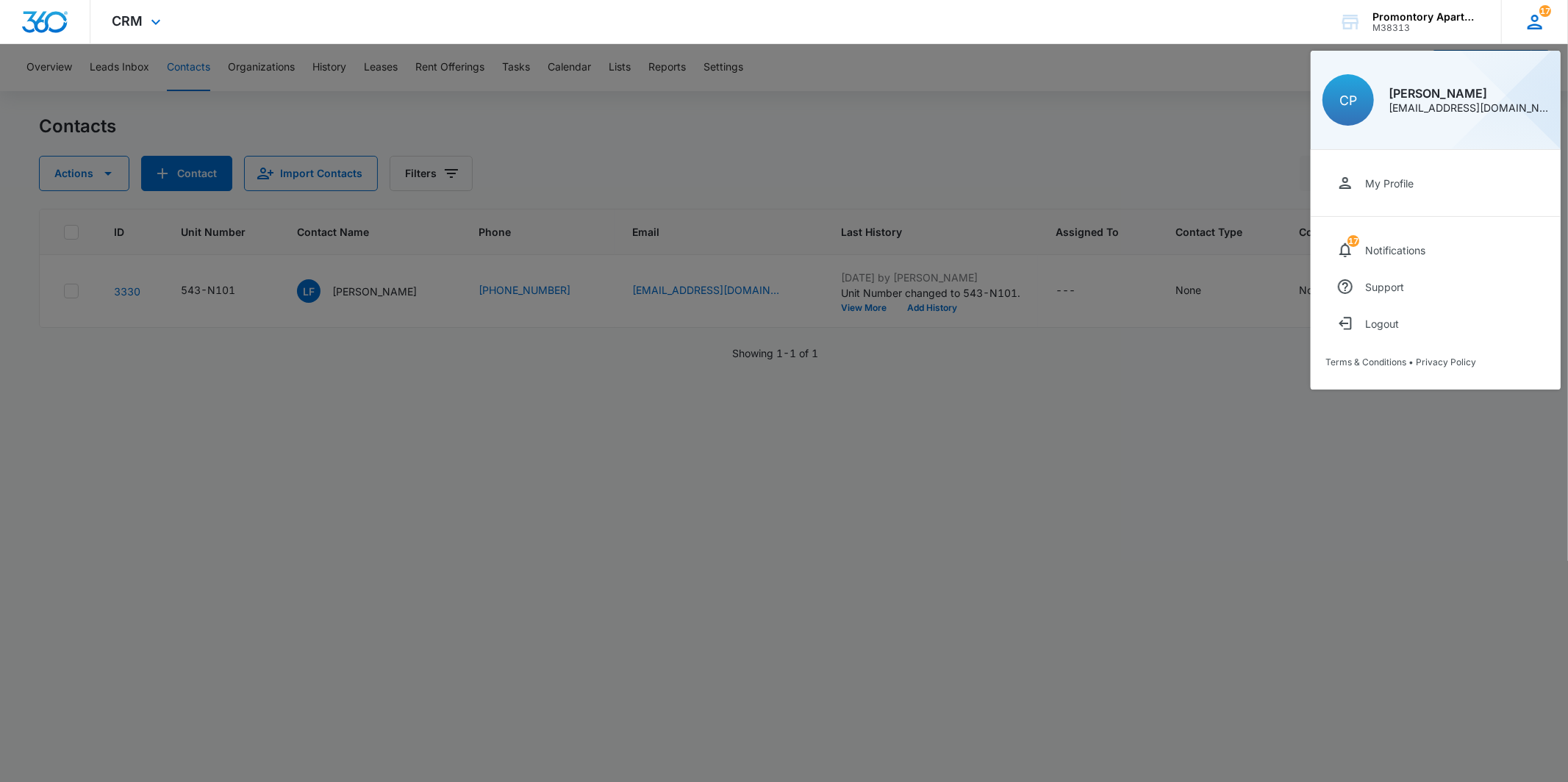
click at [1538, 30] on icon at bounding box center [1534, 21] width 22 height 22
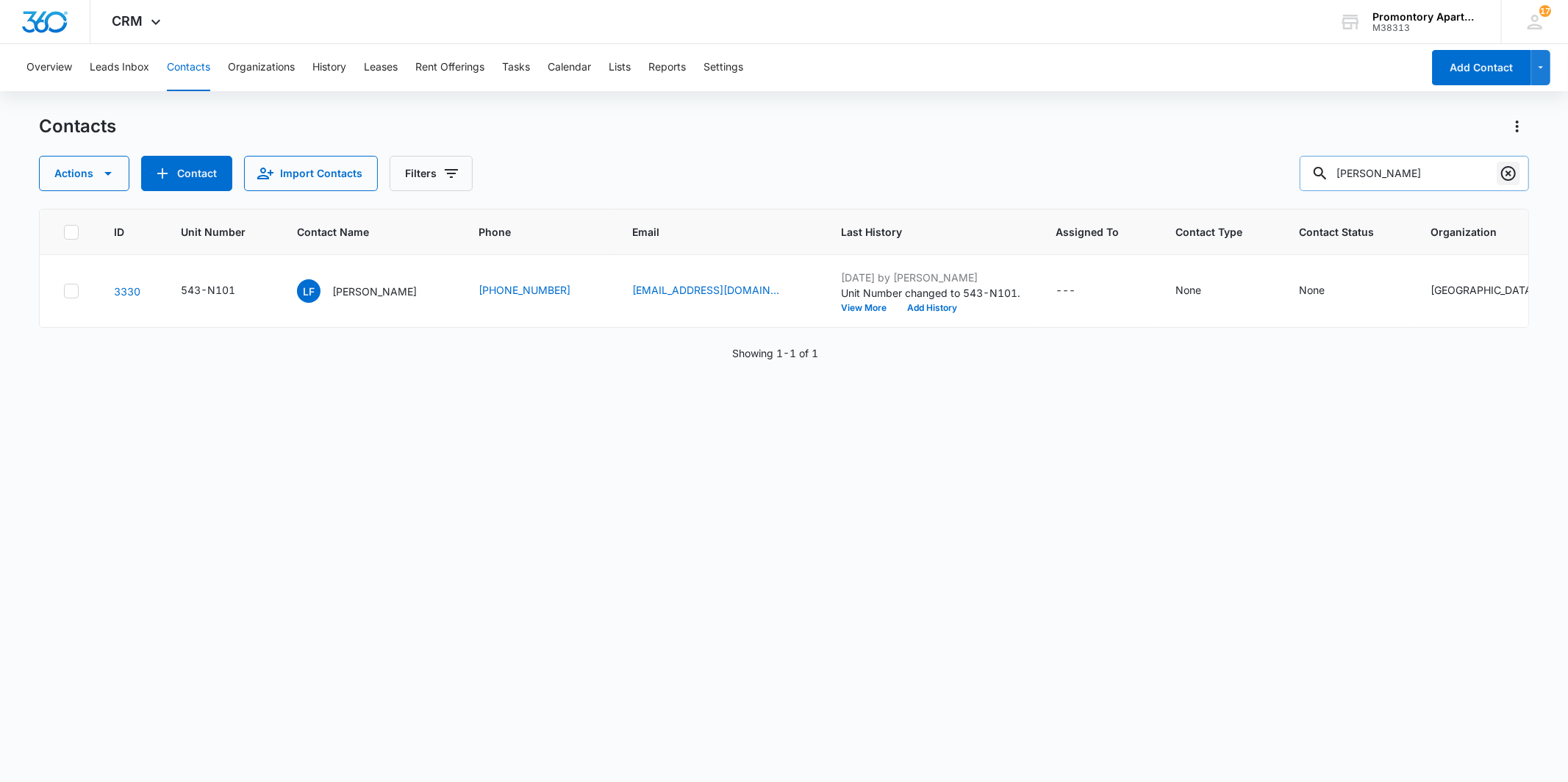
click at [1507, 178] on icon "Clear" at bounding box center [1508, 173] width 17 height 17
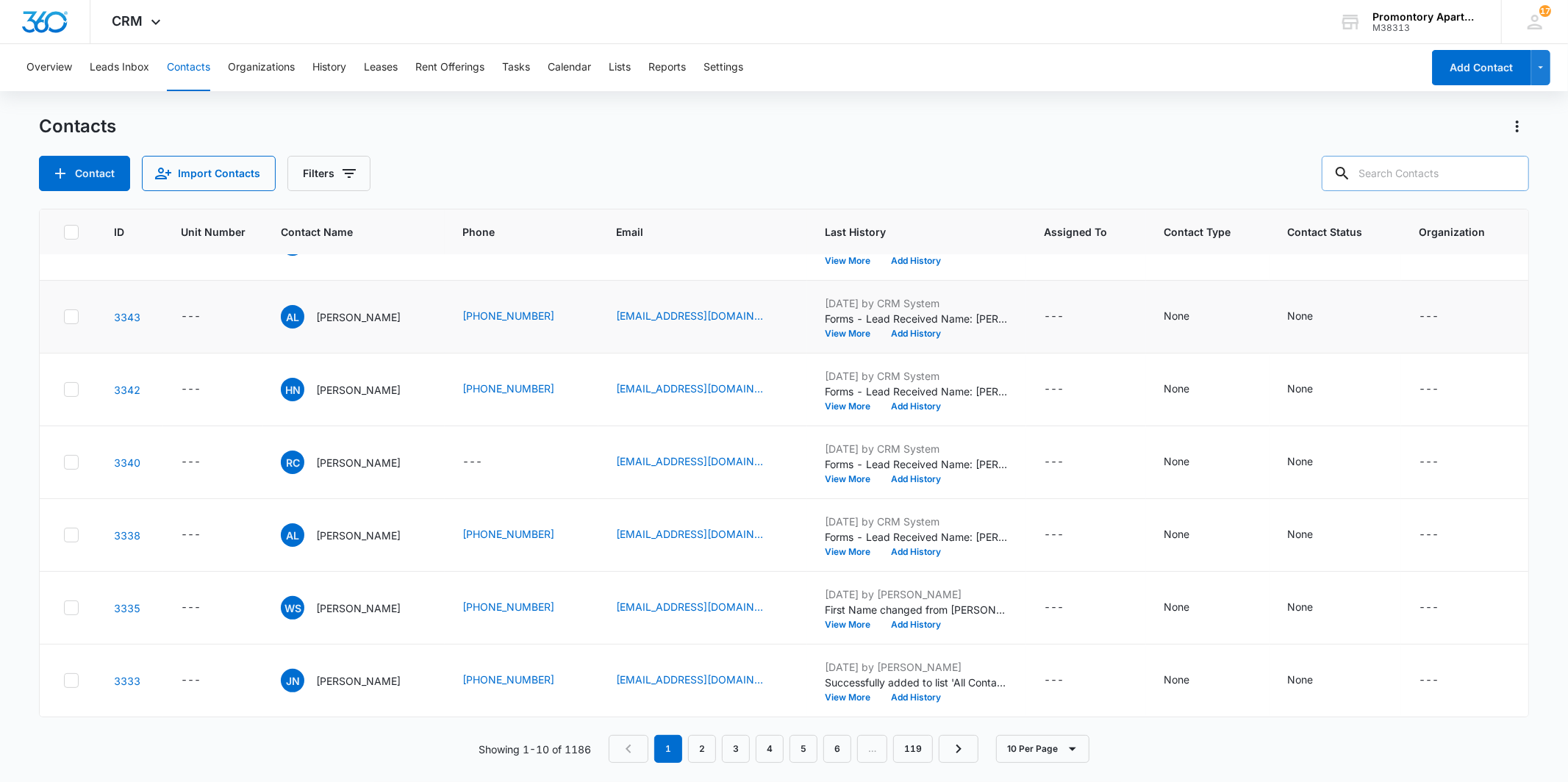
scroll to position [277, 0]
drag, startPoint x: 426, startPoint y: 619, endPoint x: 428, endPoint y: 641, distance: 22.1
click at [428, 641] on tbody "3357 --- DY [PERSON_NAME] [PHONE_NUMBER] [EMAIL_ADDRESS][DOMAIN_NAME] [DATE] by…" at bounding box center [784, 353] width 1490 height 727
click at [511, 181] on div "Contact Import Contacts Filters" at bounding box center [783, 173] width 1489 height 36
click at [135, 675] on link "3333" at bounding box center [127, 680] width 26 height 12
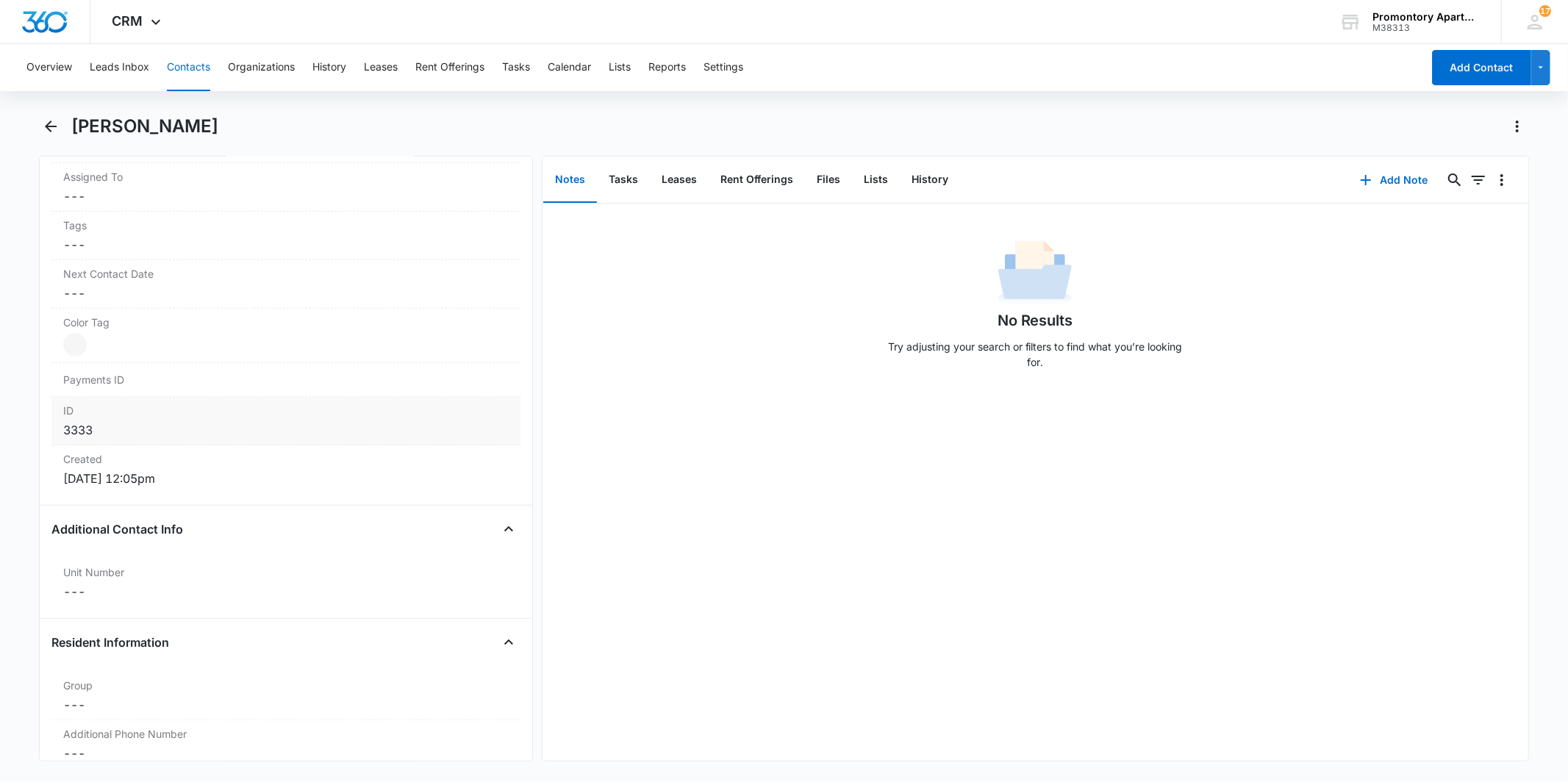
scroll to position [898, 0]
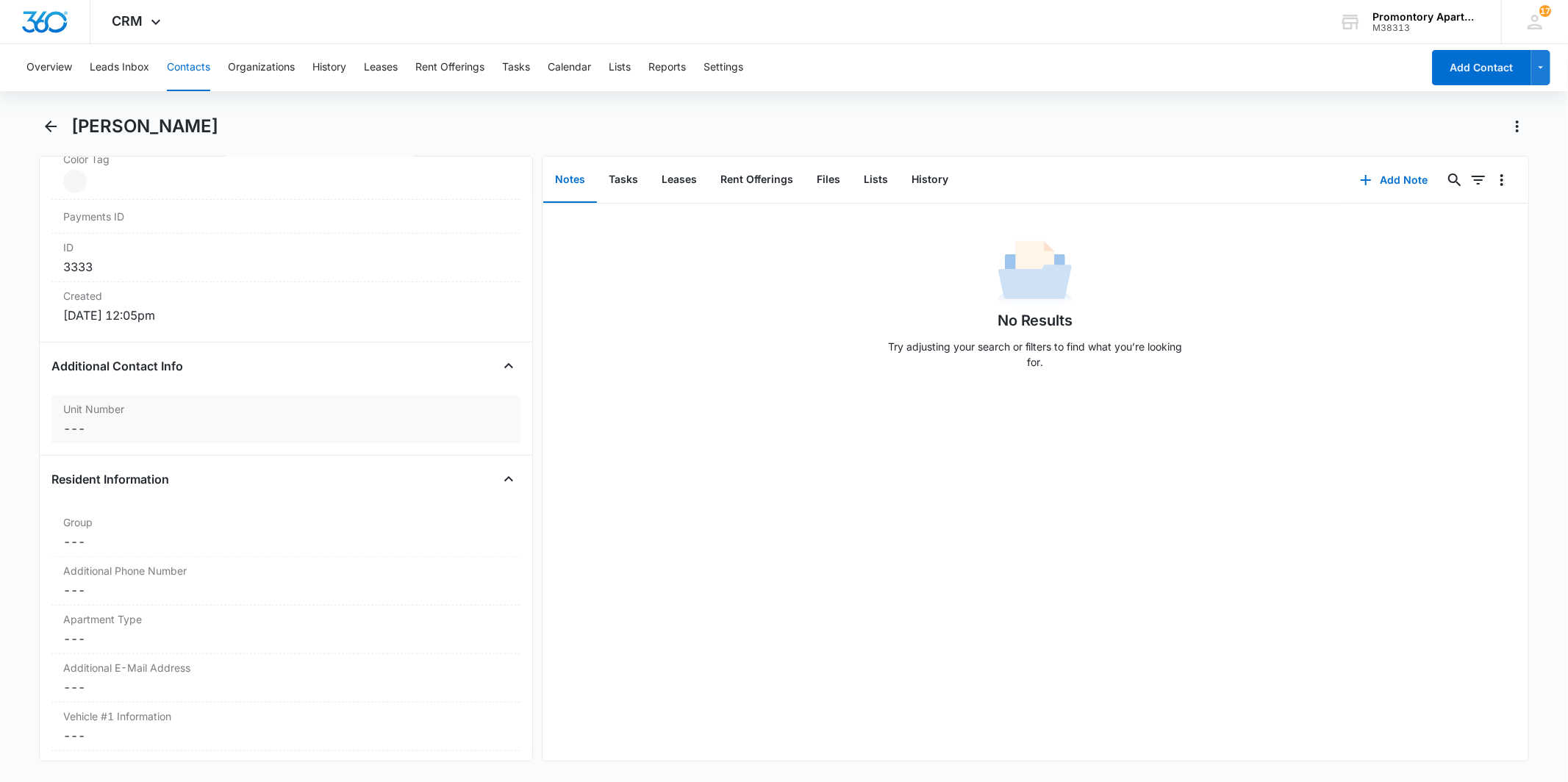
click at [85, 437] on dd "Cancel Save Changes ---" at bounding box center [286, 428] width 445 height 17
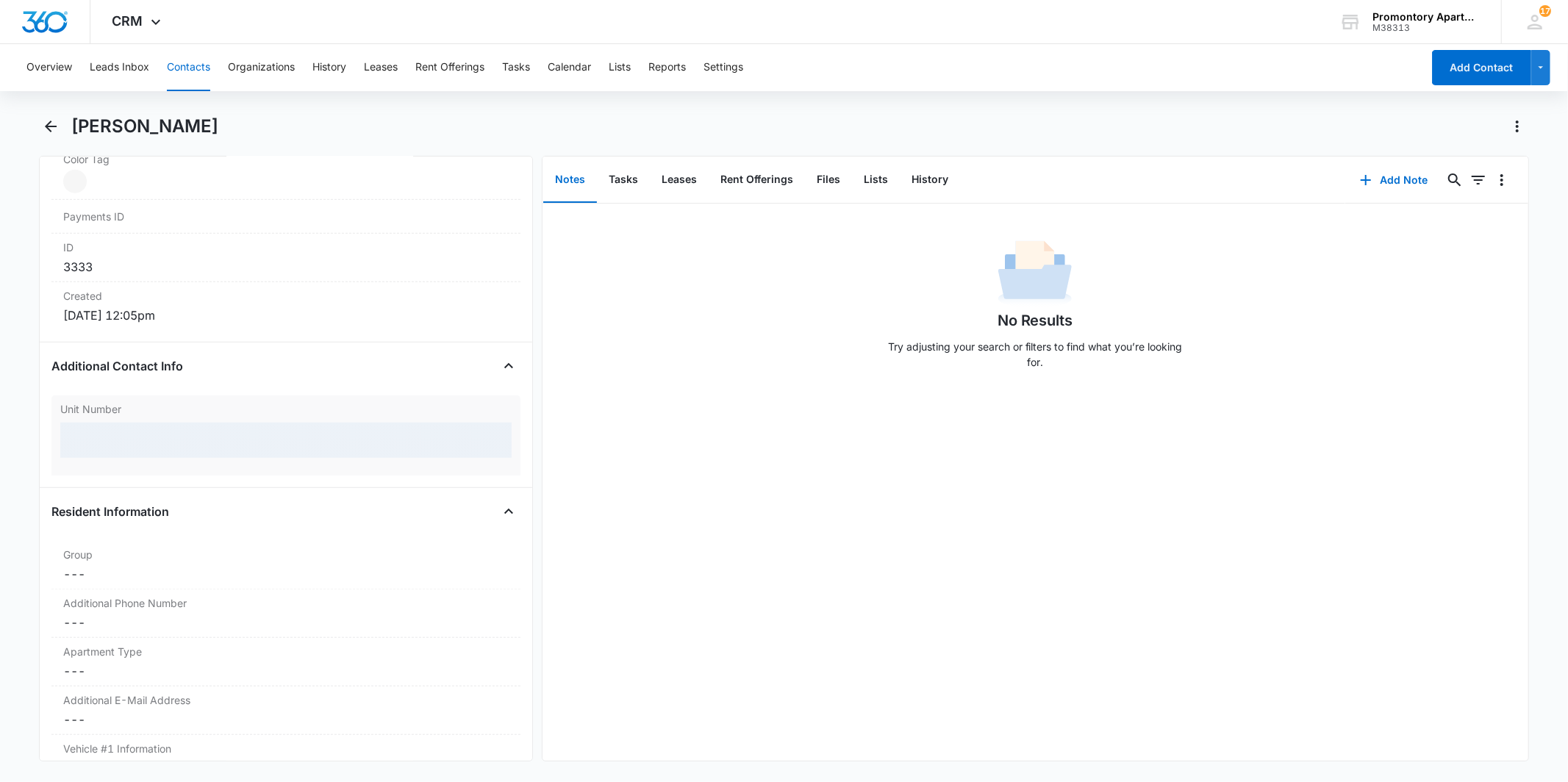
click at [85, 436] on div at bounding box center [286, 440] width 451 height 36
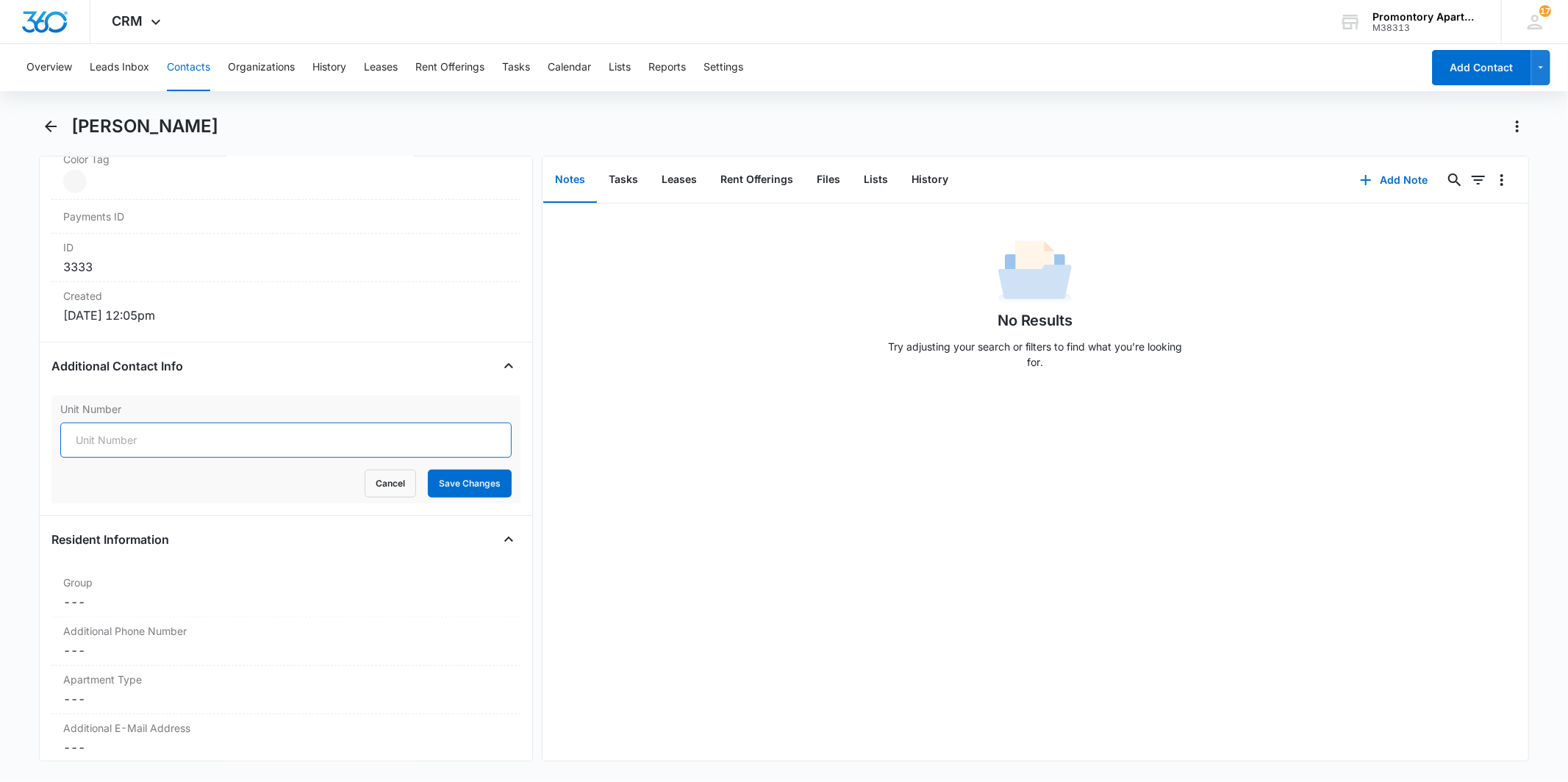
click at [92, 436] on input "Unit Number" at bounding box center [286, 440] width 451 height 36
type input "543-N101"
click at [438, 495] on button "Save Changes" at bounding box center [469, 484] width 83 height 28
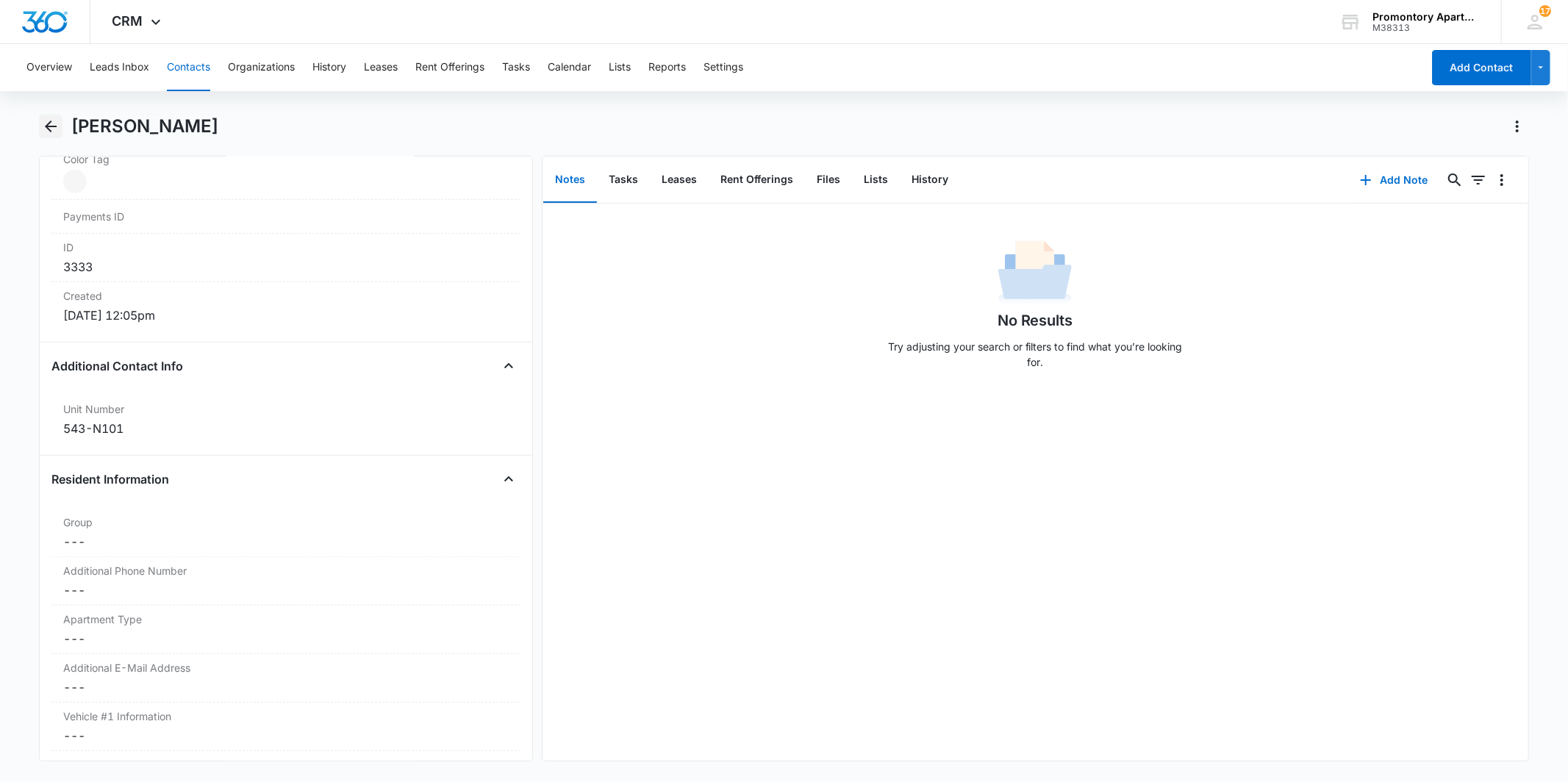
click at [45, 134] on icon "Back" at bounding box center [50, 126] width 17 height 17
